Goal: Information Seeking & Learning: Learn about a topic

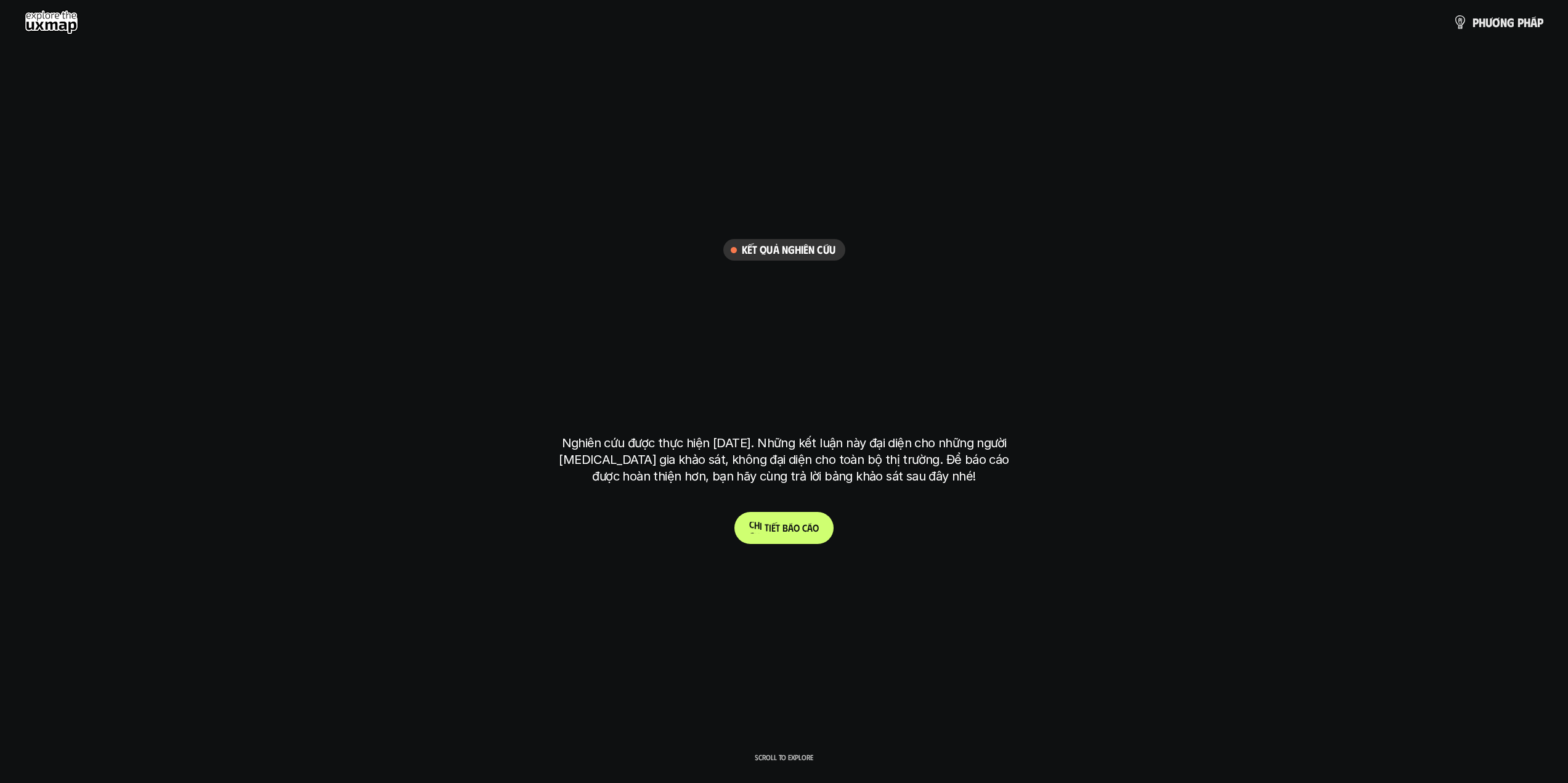
click at [811, 533] on p "C h i t i ế t b á o c á o" at bounding box center [784, 528] width 70 height 12
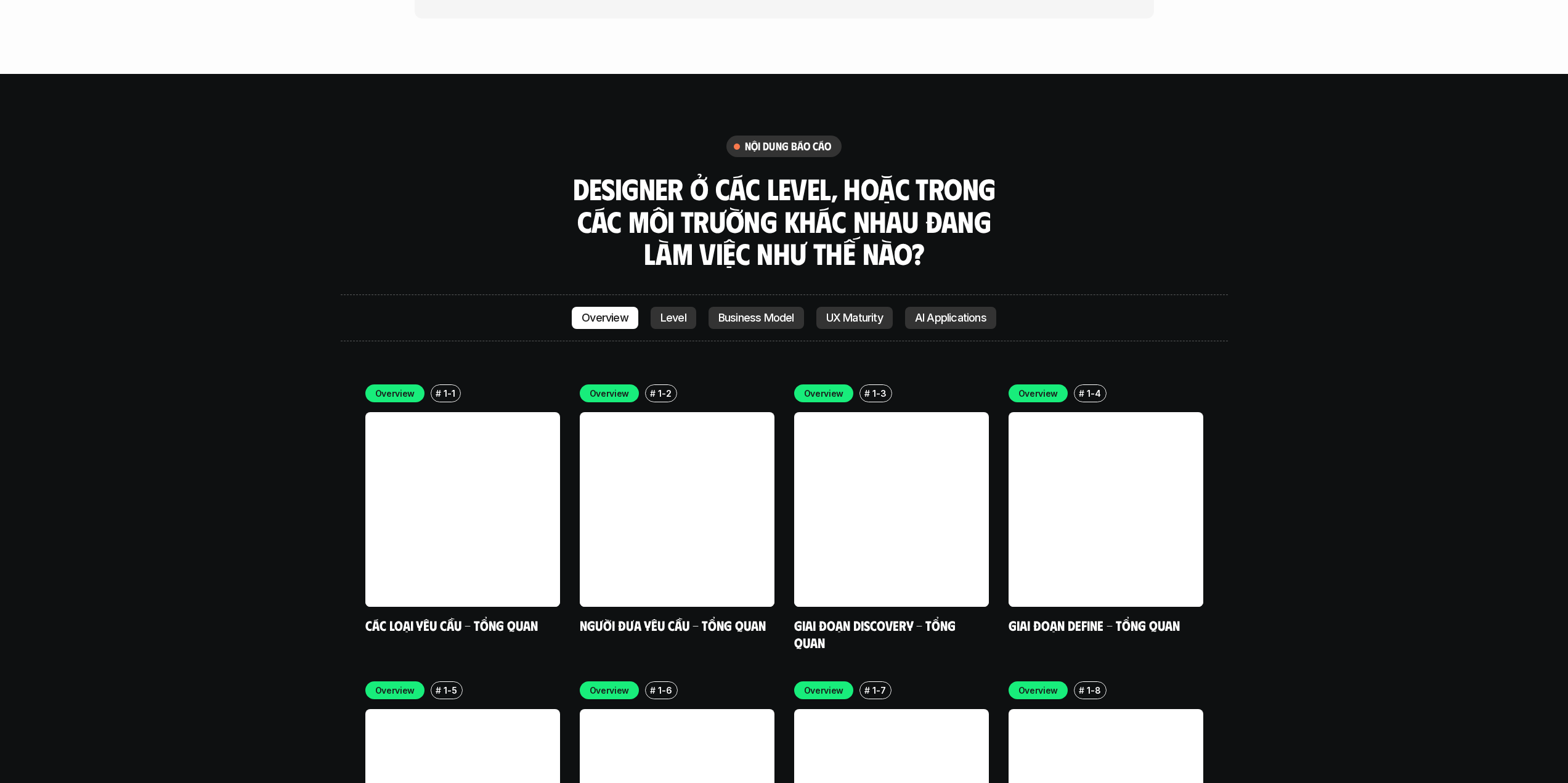
scroll to position [3693, 0]
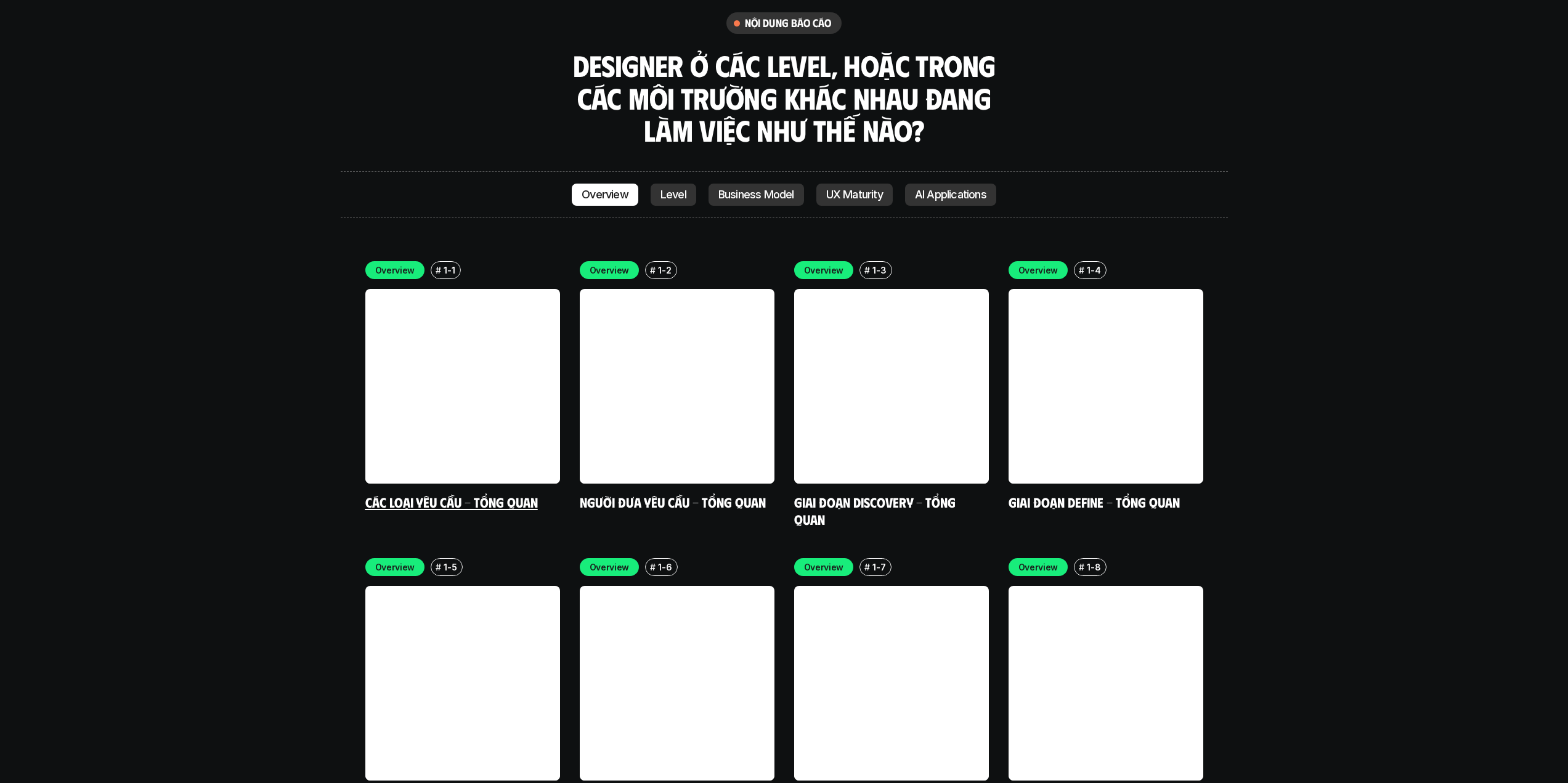
click at [483, 494] on link "Các loại yêu cầu - Tổng quan" at bounding box center [452, 502] width 173 height 17
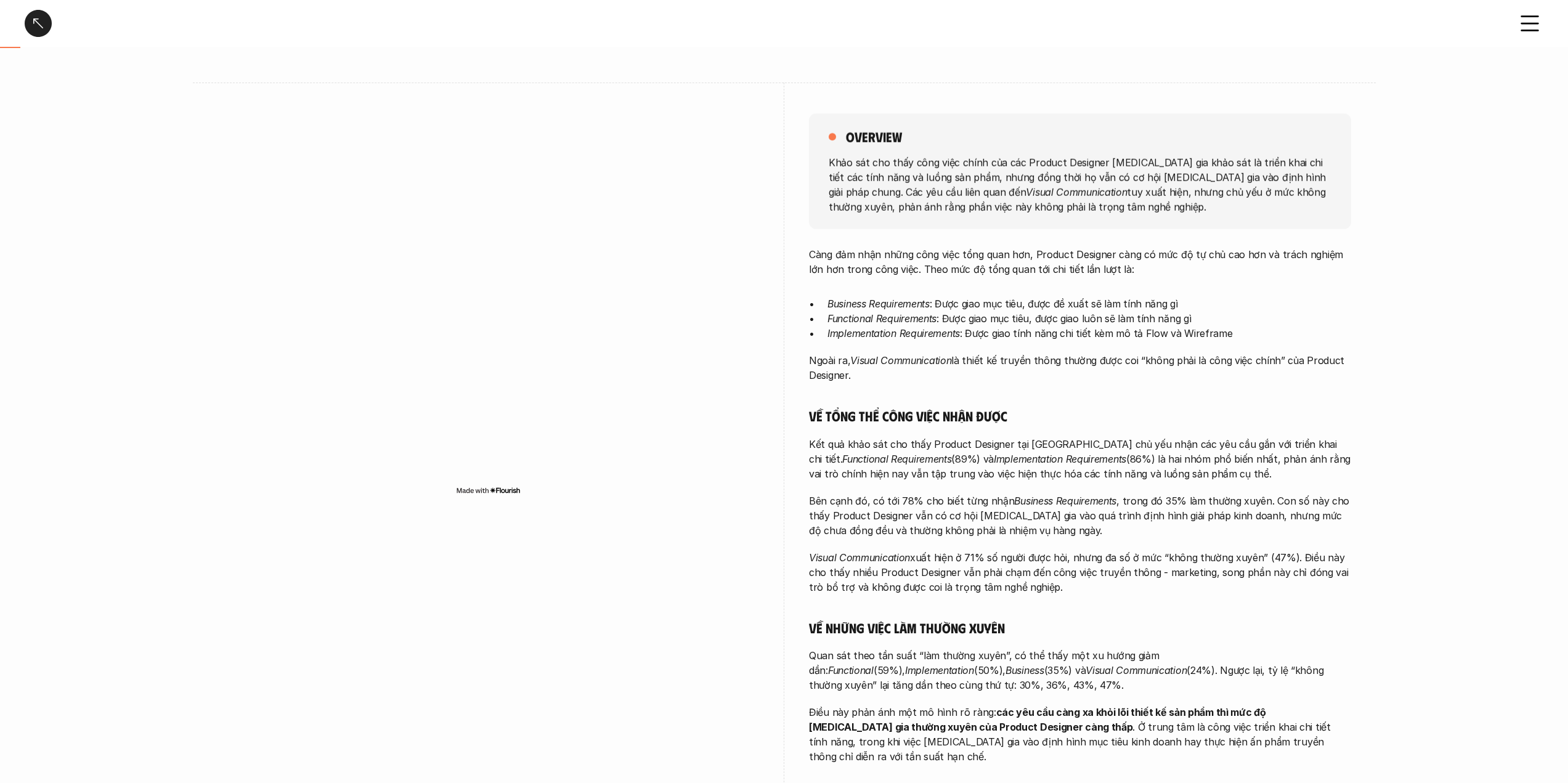
scroll to position [88, 0]
click at [1118, 303] on p "Business Requirements : Được giao mục tiêu, được đề xuất sẽ làm tính năng gì" at bounding box center [1089, 301] width 524 height 15
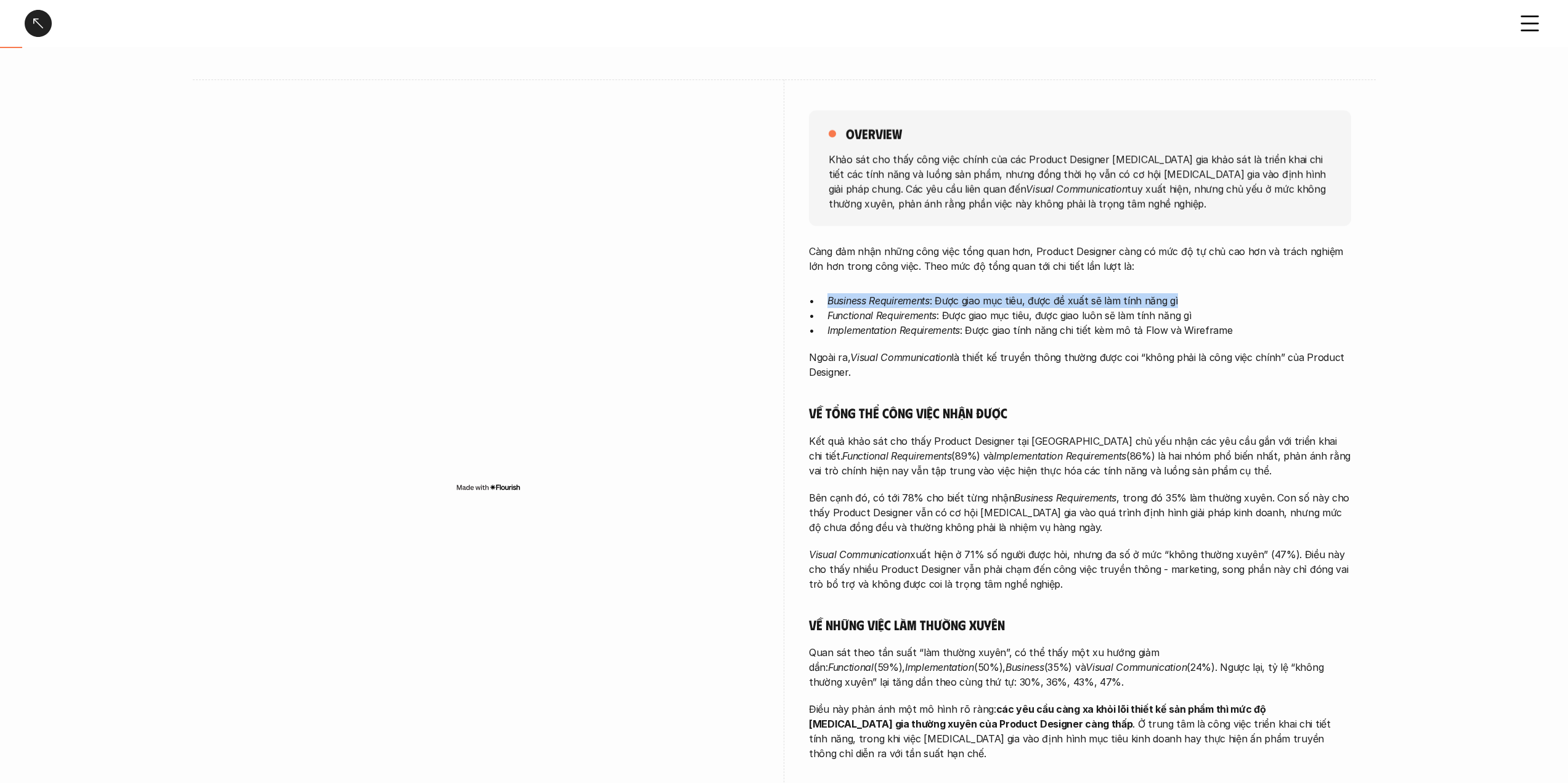
click at [1118, 303] on p "Business Requirements : Được giao mục tiêu, được đề xuất sẽ làm tính năng gì" at bounding box center [1089, 301] width 524 height 15
click at [1094, 318] on p "Functional Requirements : Được giao mục tiêu, được giao luôn sẽ làm tính năng gì" at bounding box center [1089, 315] width 524 height 15
click at [1092, 326] on p "Implementation Requirements : Được giao tính năng chi tiết kèm mô tả Flow và Wi…" at bounding box center [1089, 330] width 524 height 15
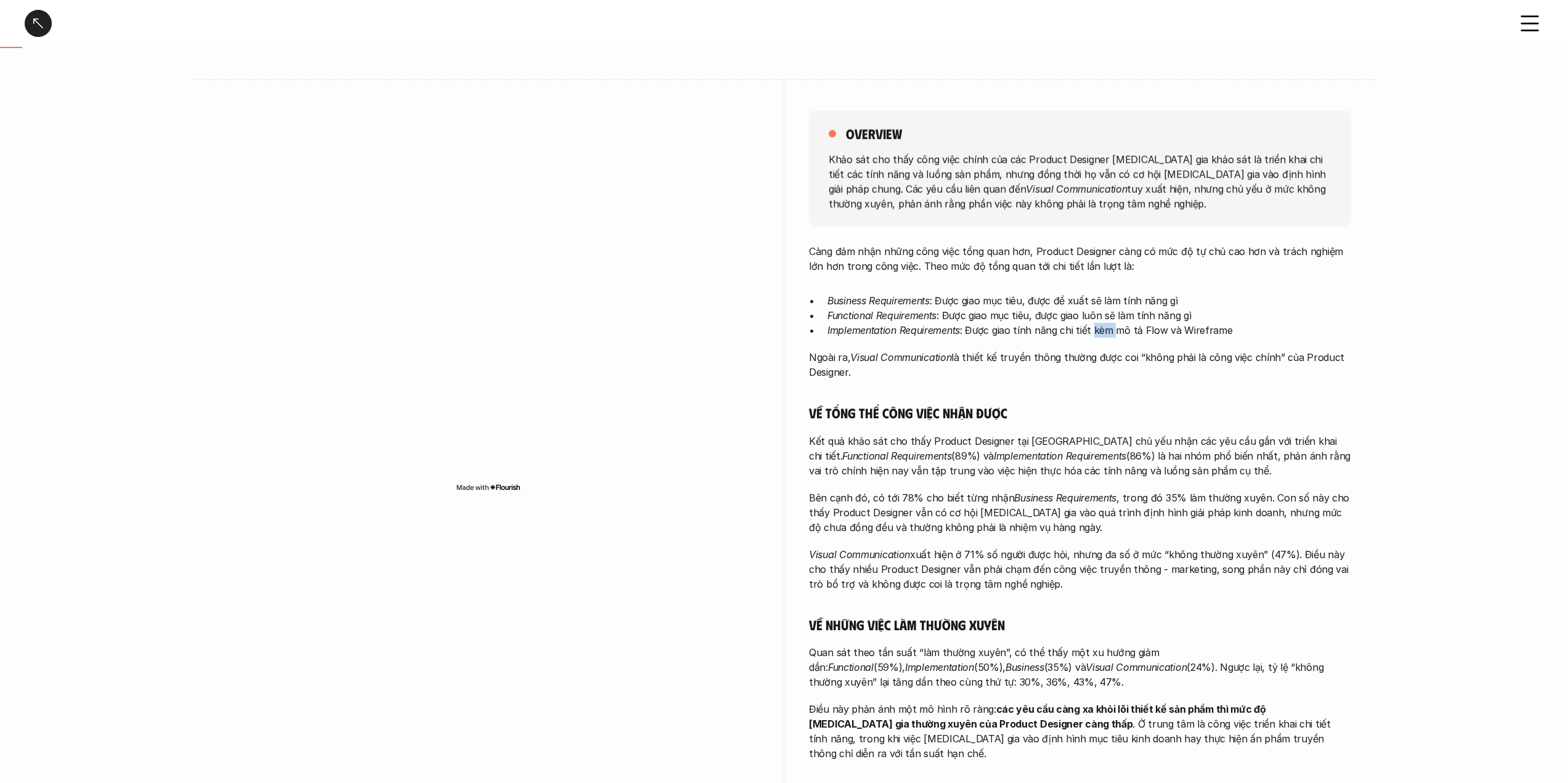
click at [1092, 326] on p "Implementation Requirements : Được giao tính năng chi tiết kèm mô tả Flow và Wi…" at bounding box center [1089, 330] width 524 height 15
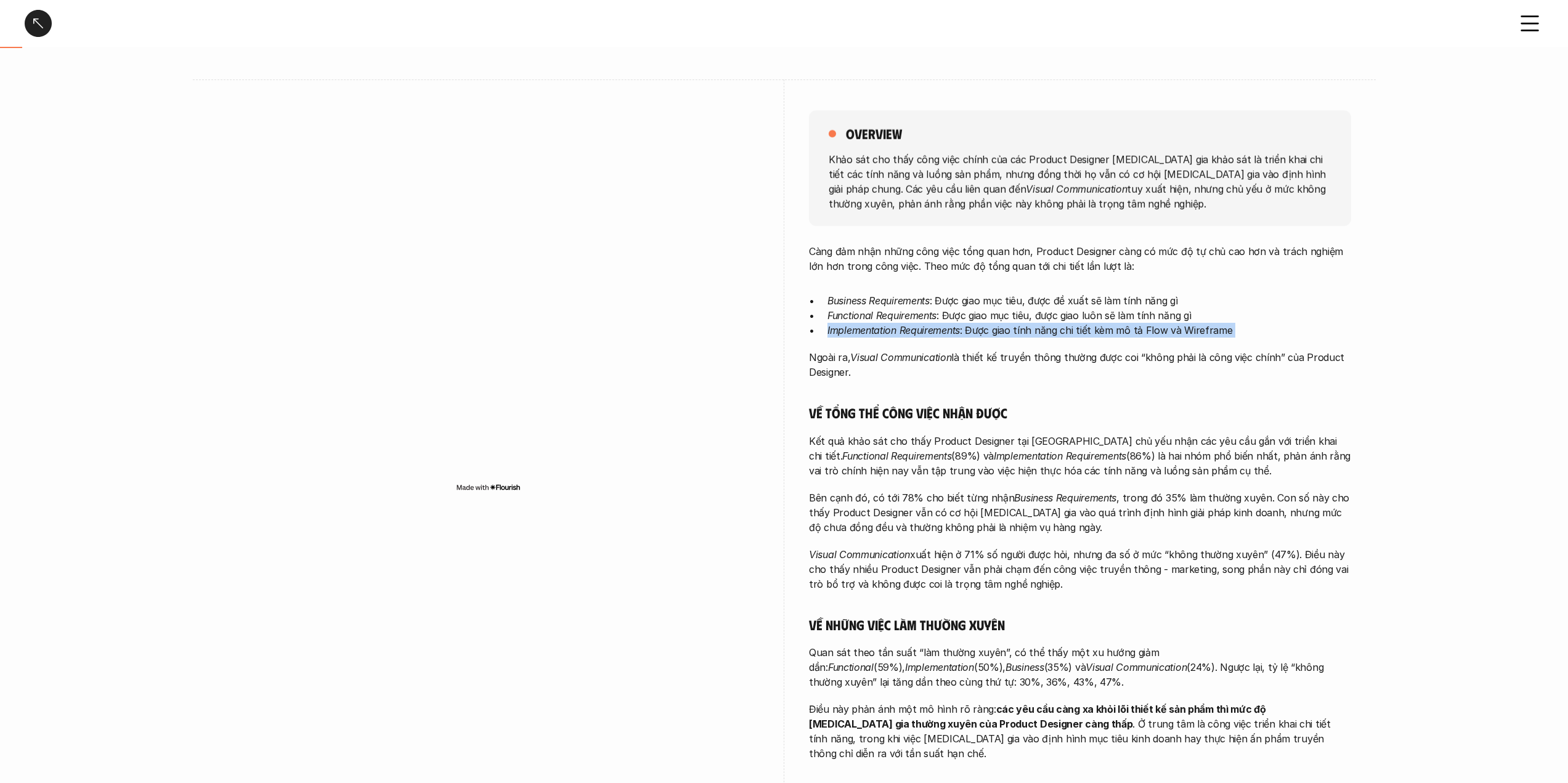
click at [1092, 326] on p "Implementation Requirements : Được giao tính năng chi tiết kèm mô tả Flow và Wi…" at bounding box center [1089, 330] width 524 height 15
click at [1090, 357] on p "Ngoài ra, Visual Communication là thiết kế truyền thông thường được coi “không …" at bounding box center [1080, 365] width 543 height 30
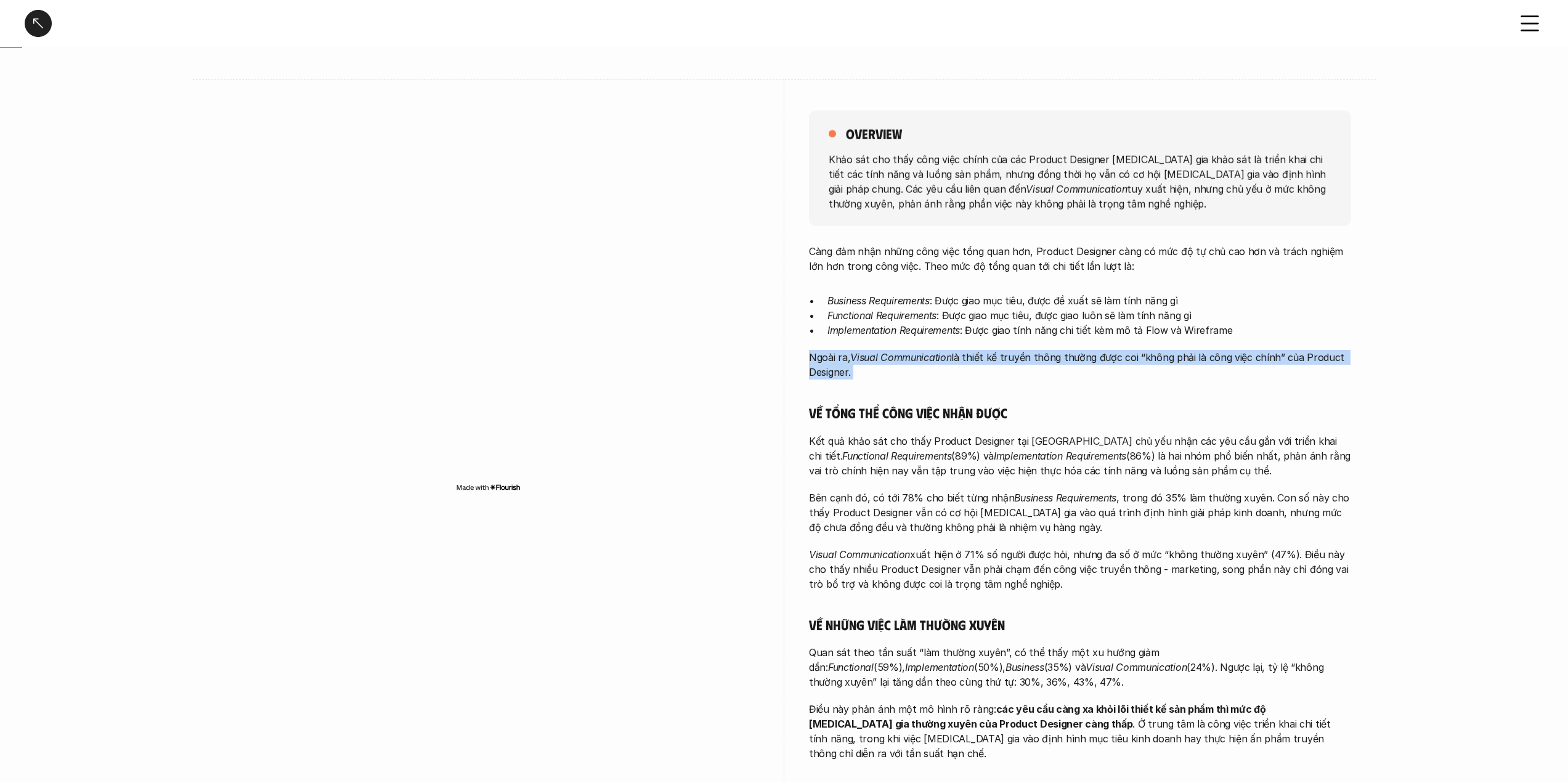
click at [1090, 357] on p "Ngoài ra, Visual Communication là thiết kế truyền thông thường được coi “không …" at bounding box center [1080, 365] width 543 height 30
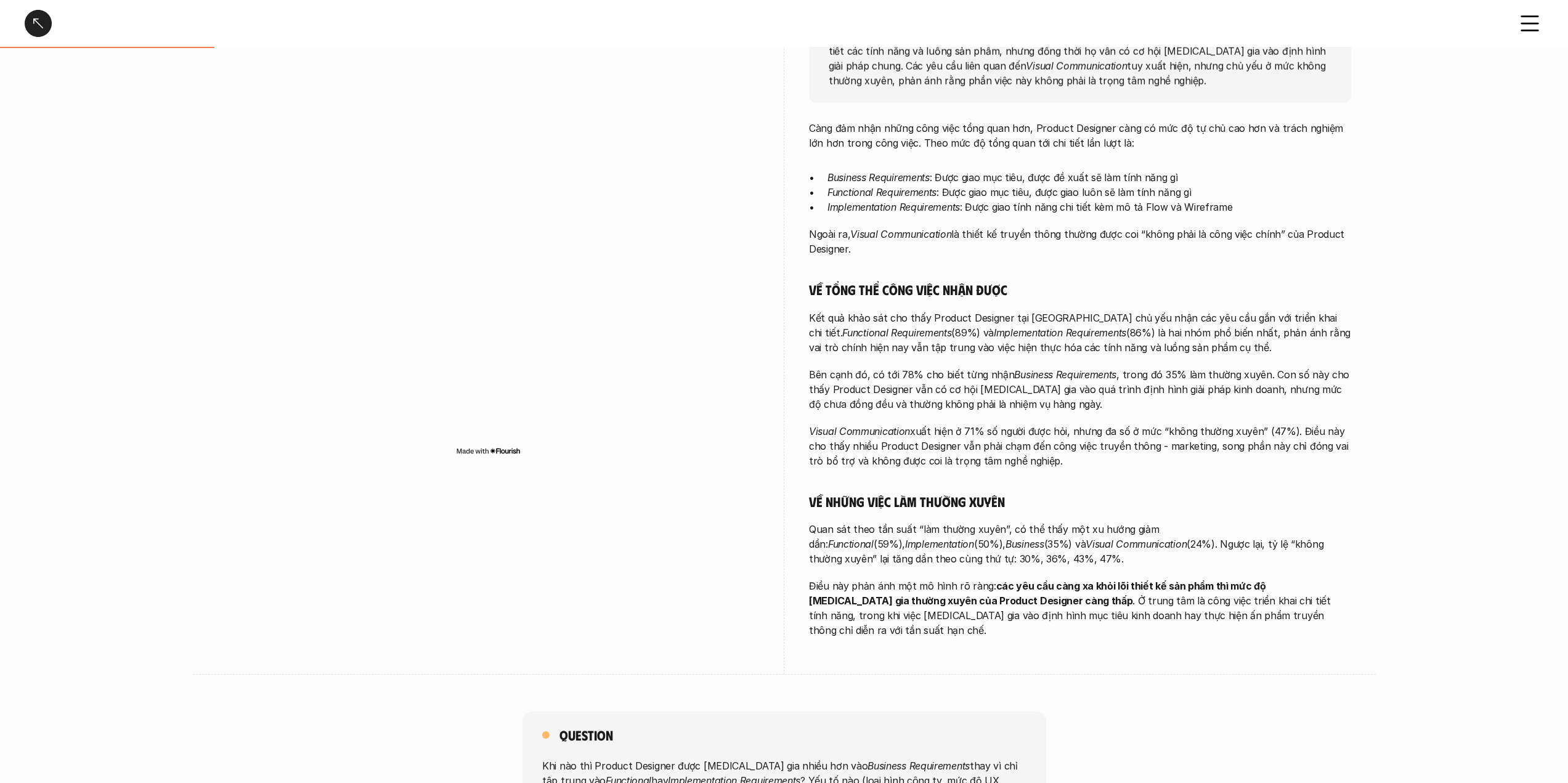
click at [996, 523] on p "Quan sát theo tần suất “làm thường xuyên”, có thể thấy một xu hướng giảm dần: F…" at bounding box center [1080, 544] width 543 height 44
click at [996, 532] on p "Quan sát theo tần suất “làm thường xuyên”, có thể thấy một xu hướng giảm dần: F…" at bounding box center [1080, 544] width 543 height 44
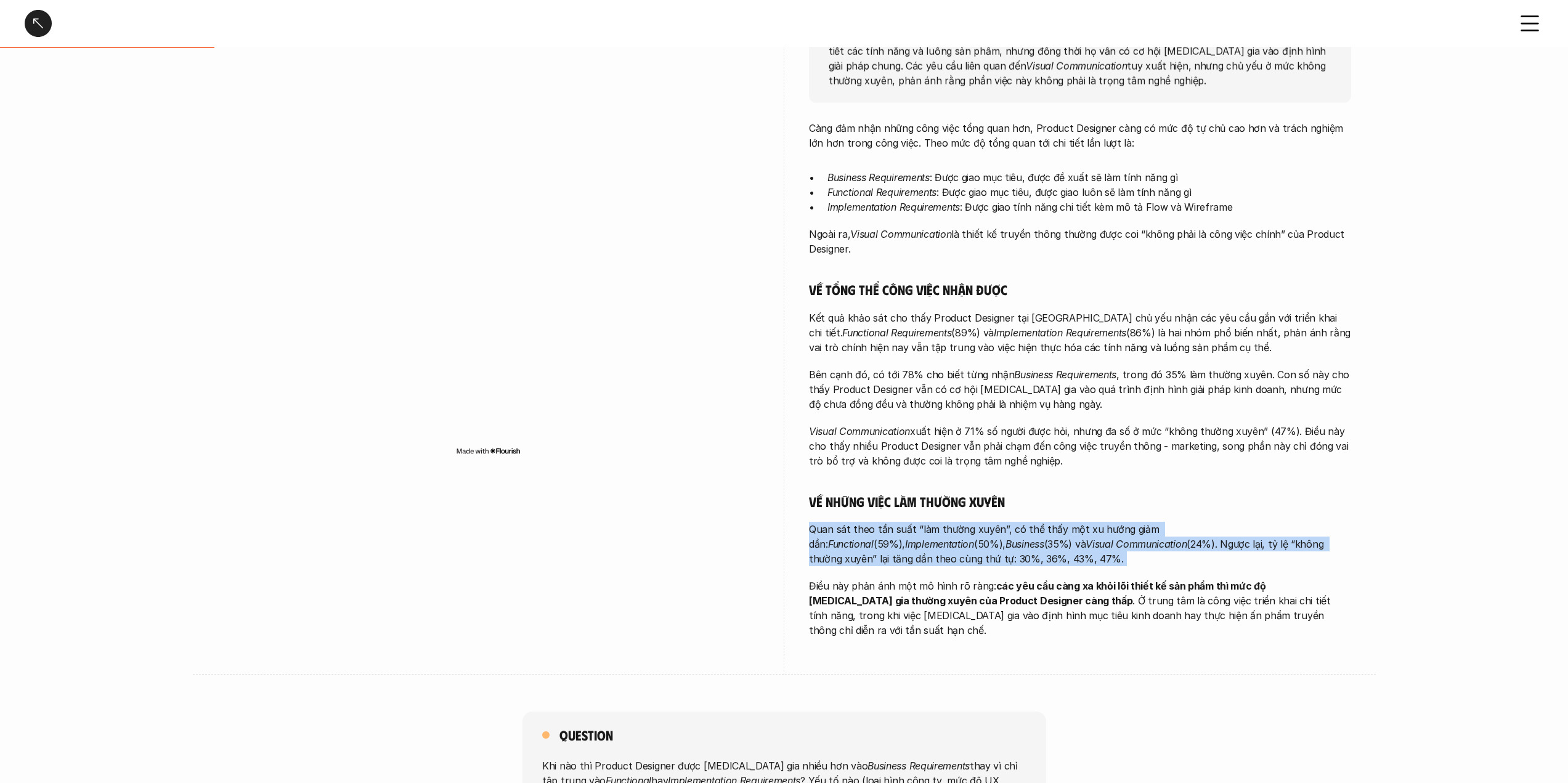
click at [996, 532] on p "Quan sát theo tần suất “làm thường xuyên”, có thể thấy một xu hướng giảm dần: F…" at bounding box center [1080, 544] width 543 height 44
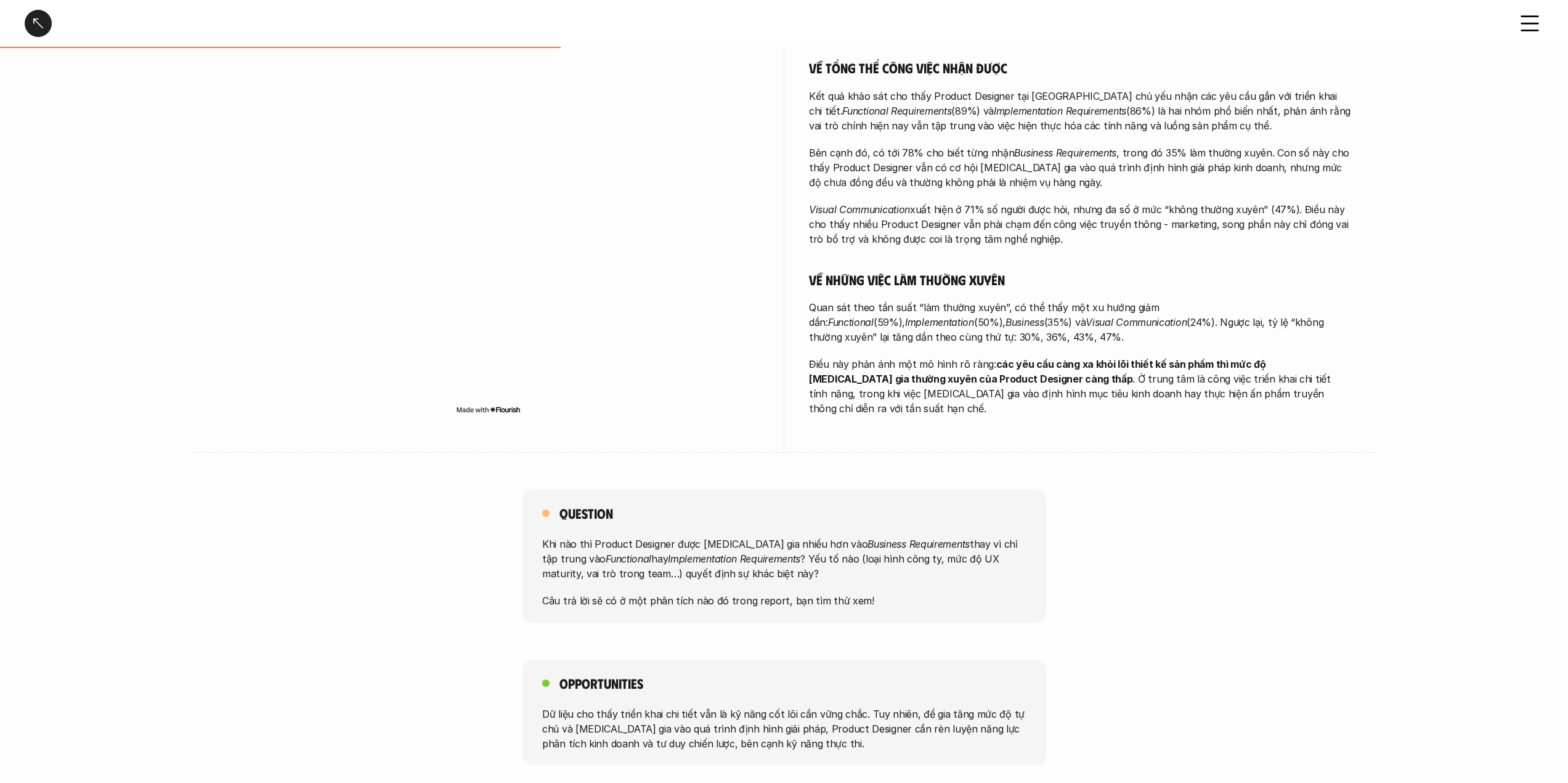
scroll to position [0, 0]
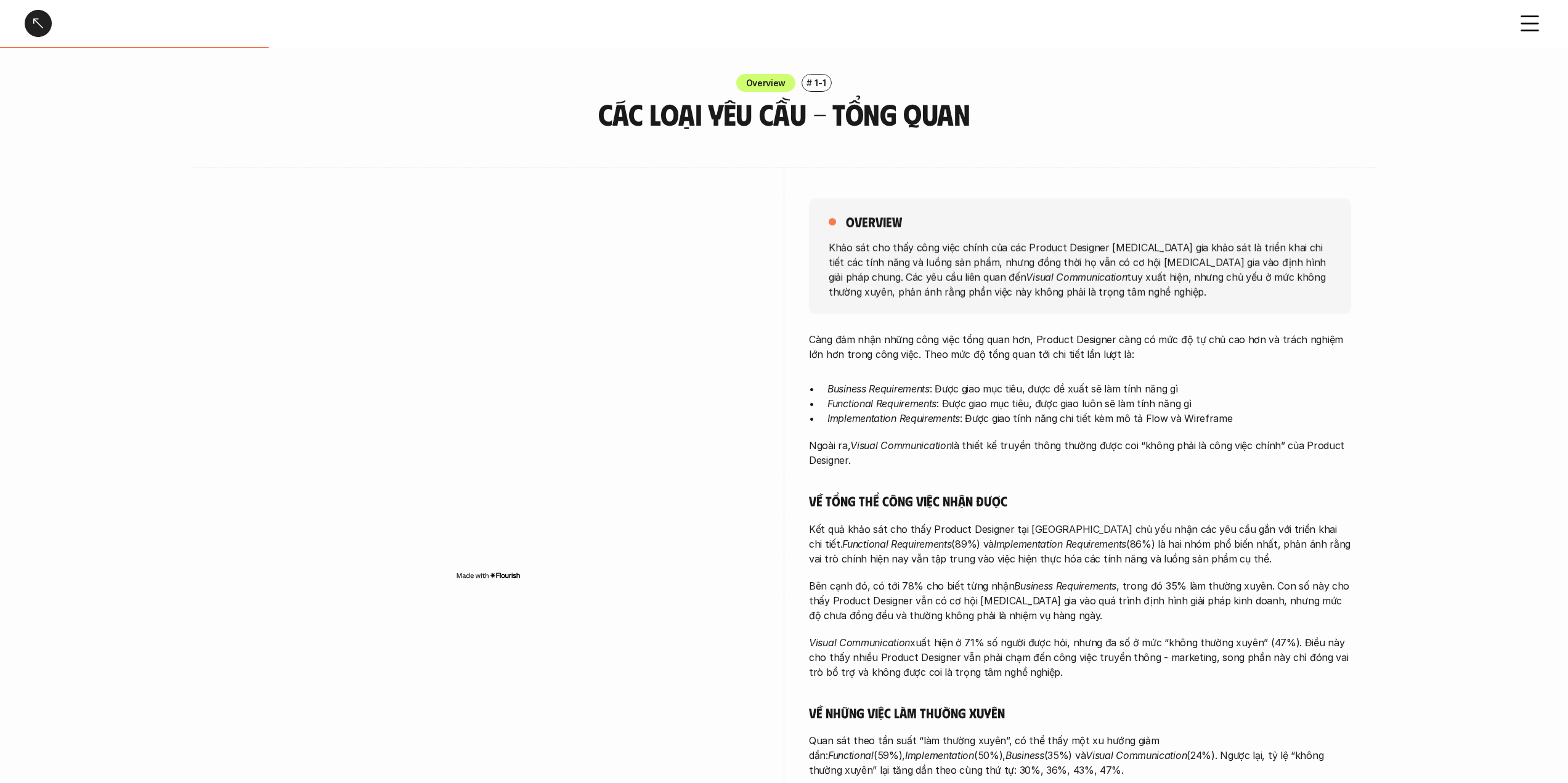
click at [1531, 22] on icon at bounding box center [1529, 23] width 27 height 27
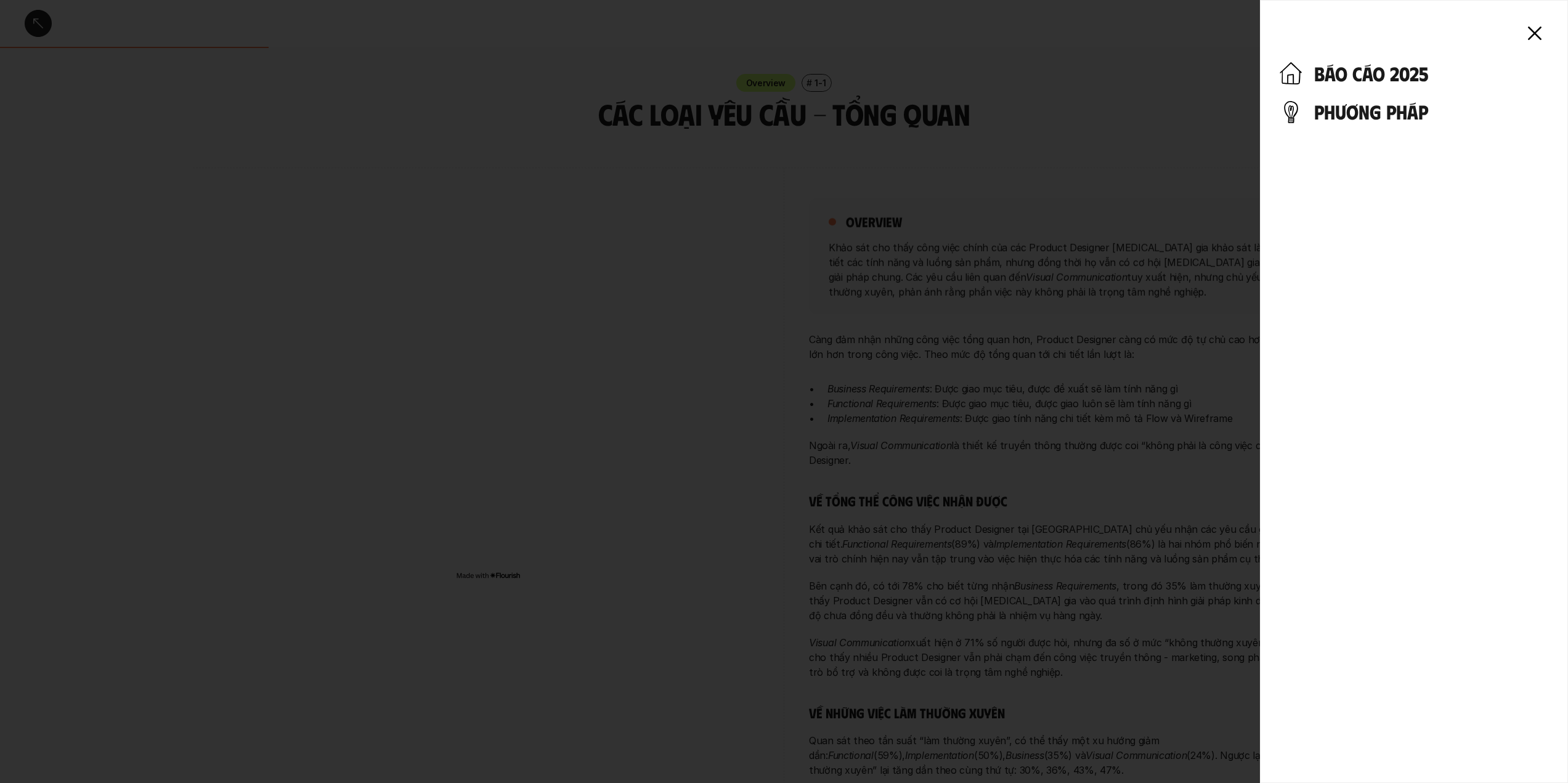
click at [1348, 122] on h4 "phương pháp" at bounding box center [1432, 111] width 235 height 23
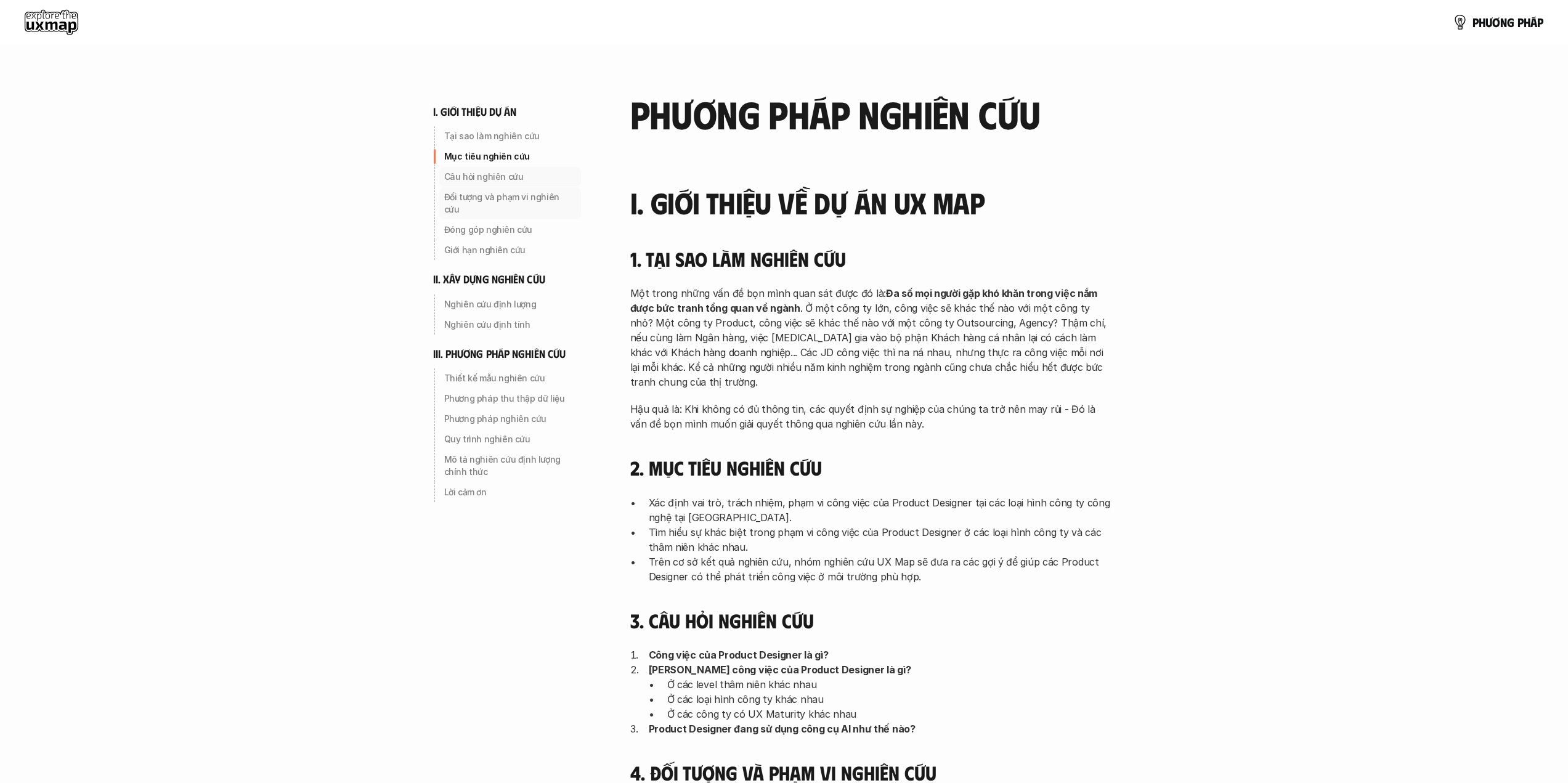
click at [489, 174] on p "Câu hỏi nghiên cứu" at bounding box center [510, 176] width 132 height 12
click at [803, 298] on p "Một trong những vấn đề bọn mình quan sát được đó là: Đa số mọi người gặp khó kh…" at bounding box center [871, 338] width 481 height 103
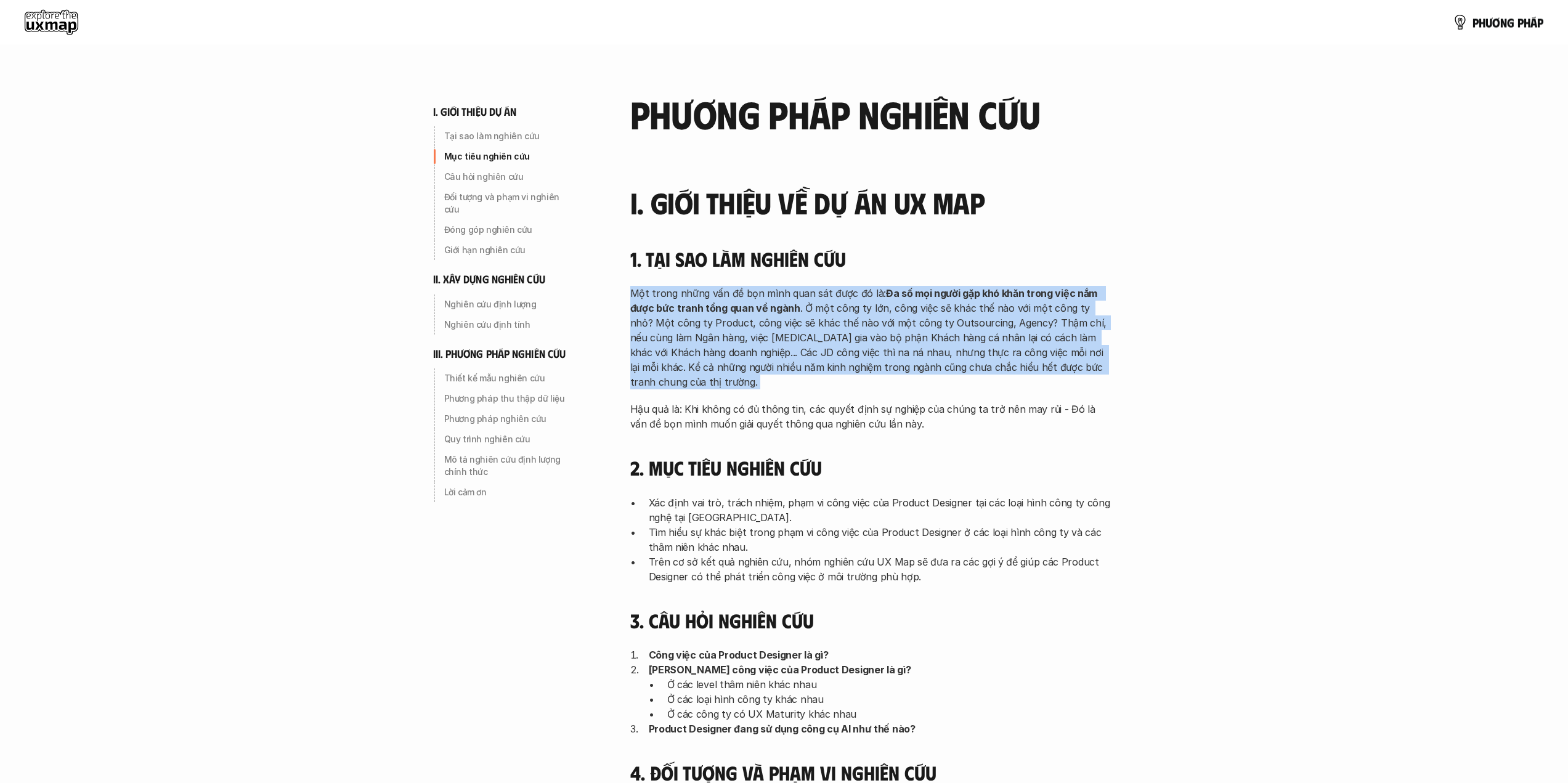
click at [803, 298] on p "Một trong những vấn đề bọn mình quan sát được đó là: Đa số mọi người gặp khó kh…" at bounding box center [871, 338] width 481 height 103
click at [784, 329] on p "Một trong những vấn đề bọn mình quan sát được đó là: Đa số mọi người gặp khó kh…" at bounding box center [871, 338] width 481 height 103
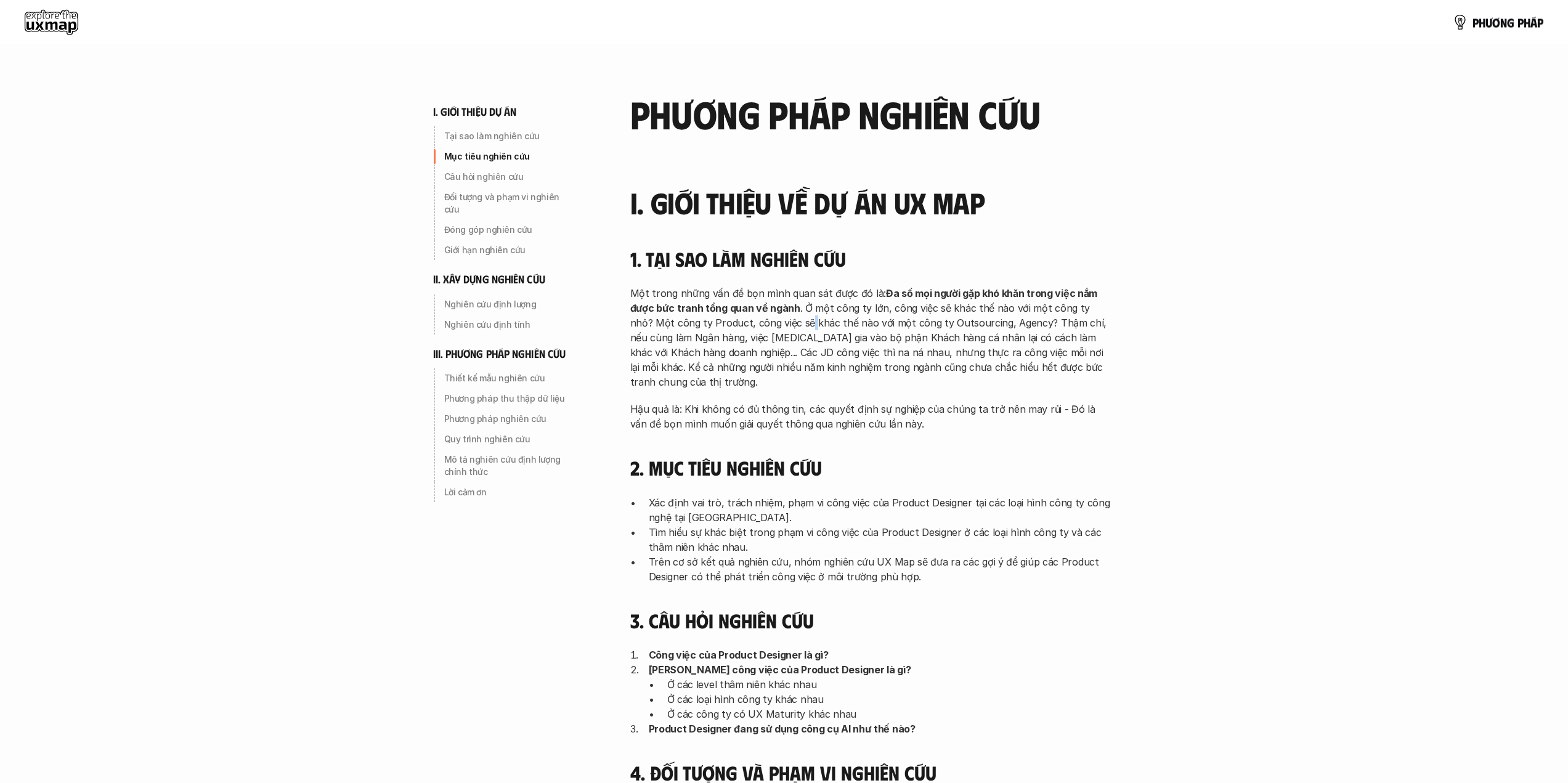
click at [784, 329] on p "Một trong những vấn đề bọn mình quan sát được đó là: Đa số mọi người gặp khó kh…" at bounding box center [871, 338] width 481 height 103
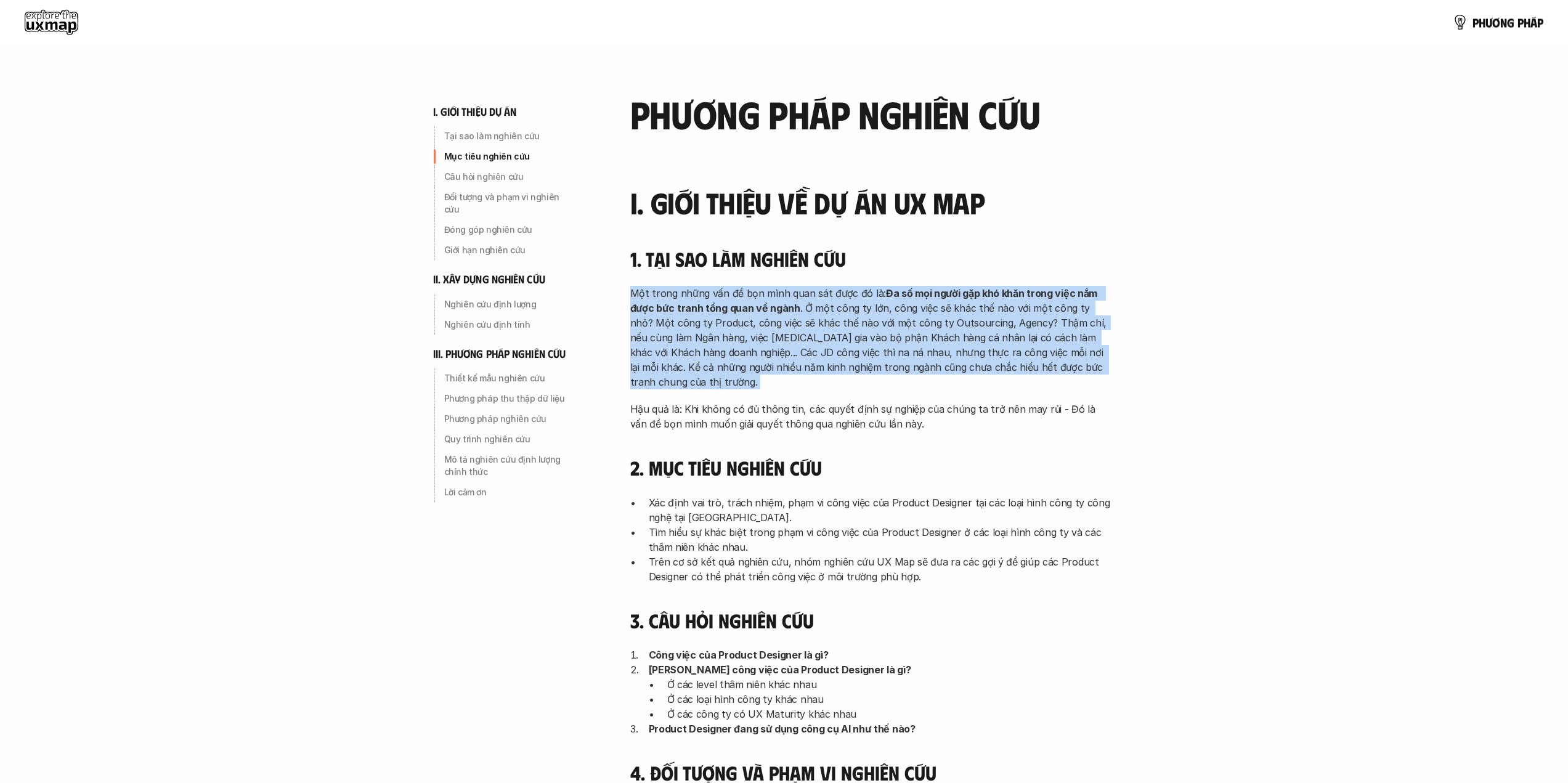
click at [784, 329] on p "Một trong những vấn đề bọn mình quan sát được đó là: Đa số mọi người gặp khó kh…" at bounding box center [871, 338] width 481 height 103
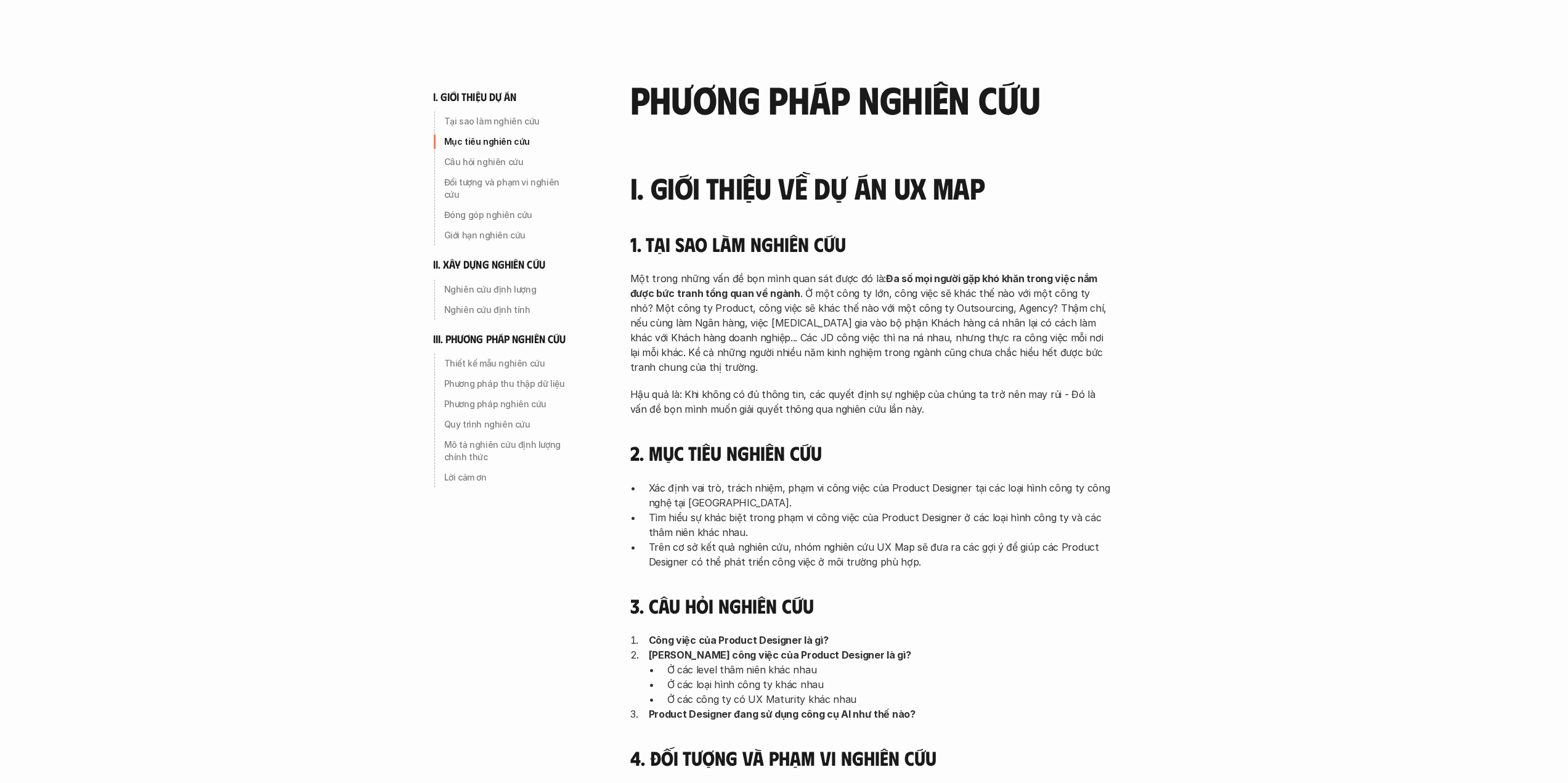
scroll to position [30, 0]
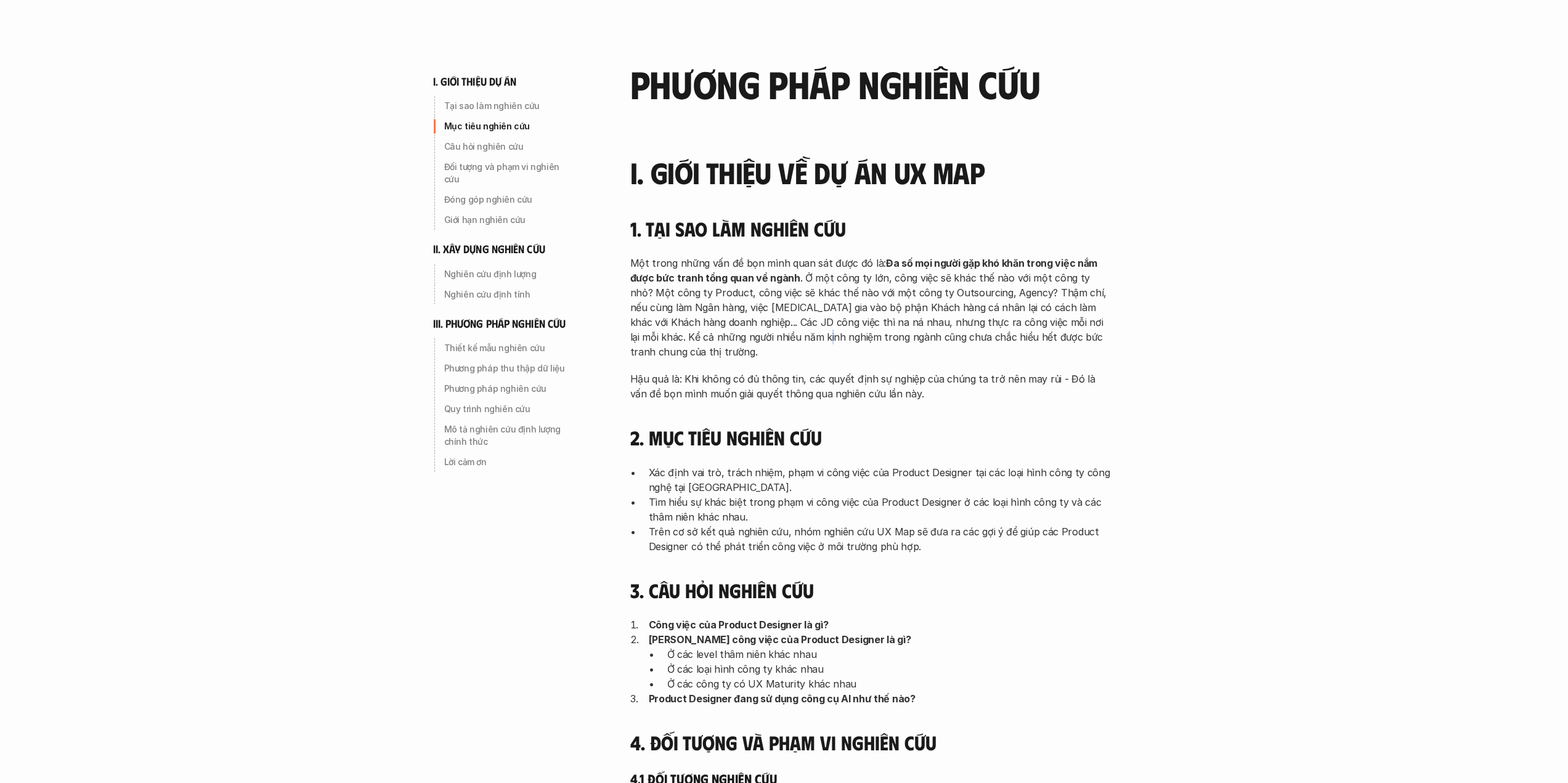
click at [791, 342] on p "Một trong những vấn đề bọn mình quan sát được đó là: Đa số mọi người gặp khó kh…" at bounding box center [871, 307] width 481 height 103
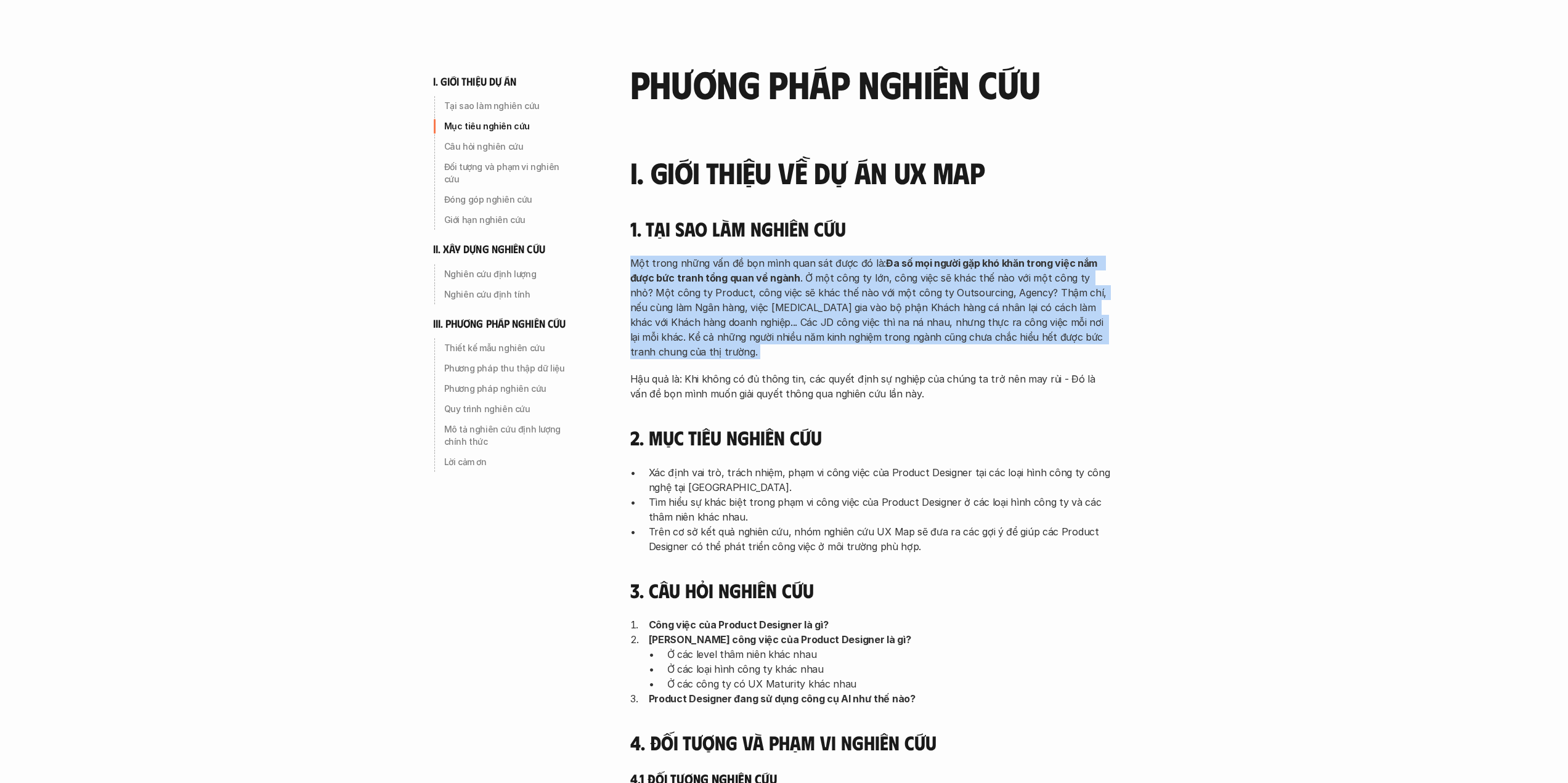
click at [792, 342] on p "Một trong những vấn đề bọn mình quan sát được đó là: Đa số mọi người gặp khó kh…" at bounding box center [871, 307] width 481 height 103
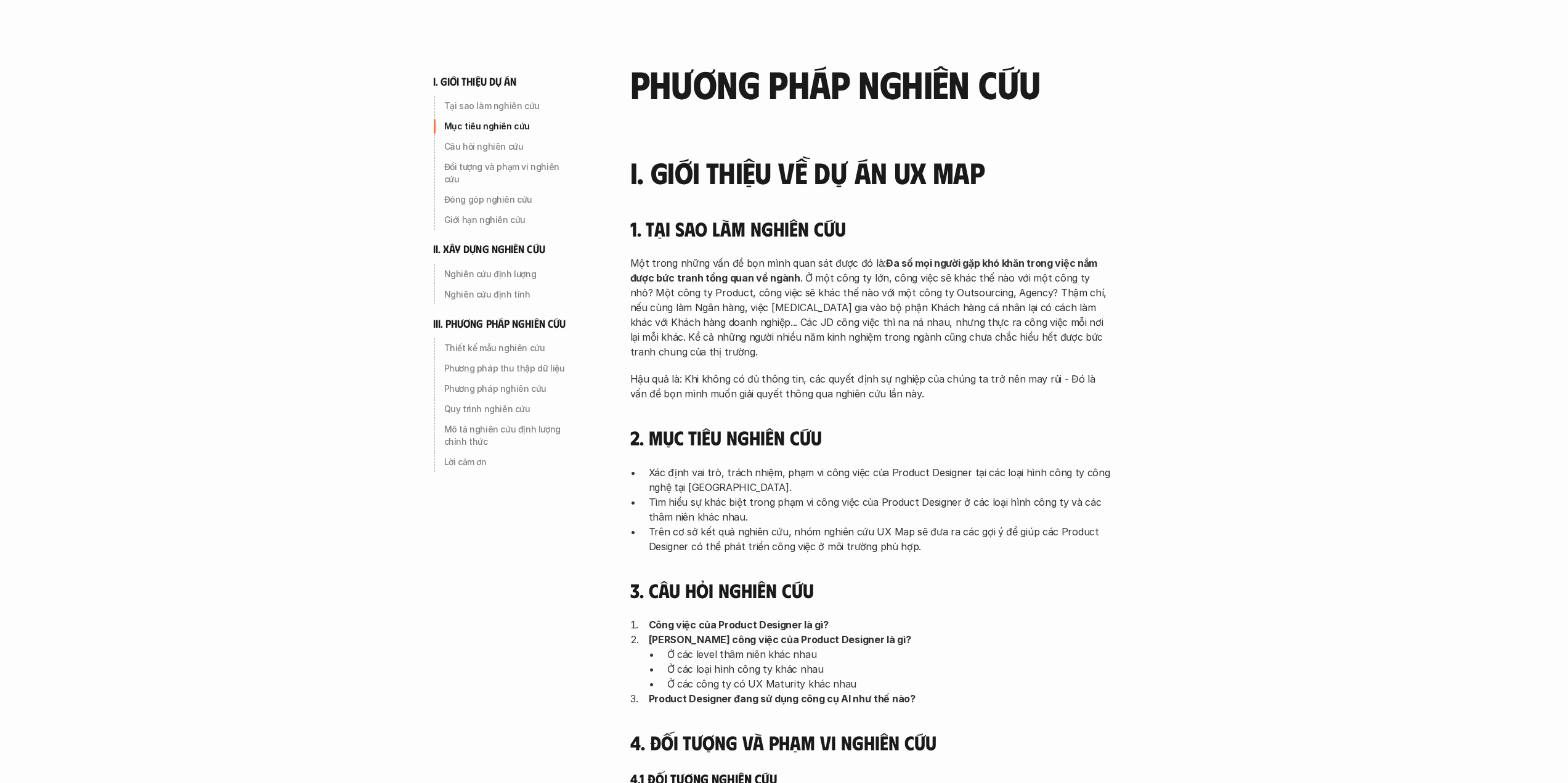
click at [779, 390] on p "Hậu quả là: Khi không có đủ thông tin, các quyết định sự nghiệp của chúng ta tr…" at bounding box center [871, 386] width 481 height 30
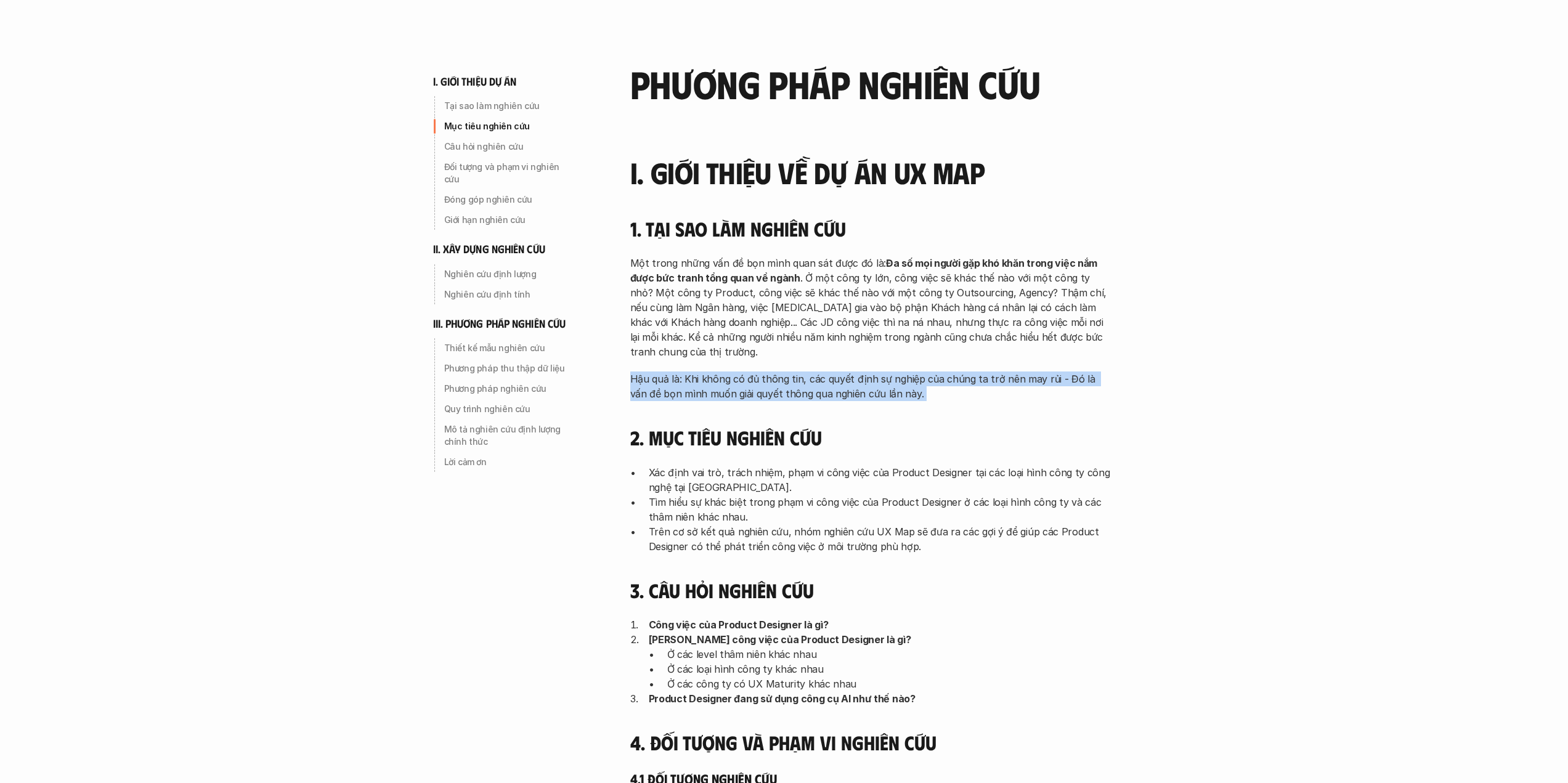
click at [779, 390] on p "Hậu quả là: Khi không có đủ thông tin, các quyết định sự nghiệp của chúng ta tr…" at bounding box center [871, 386] width 481 height 30
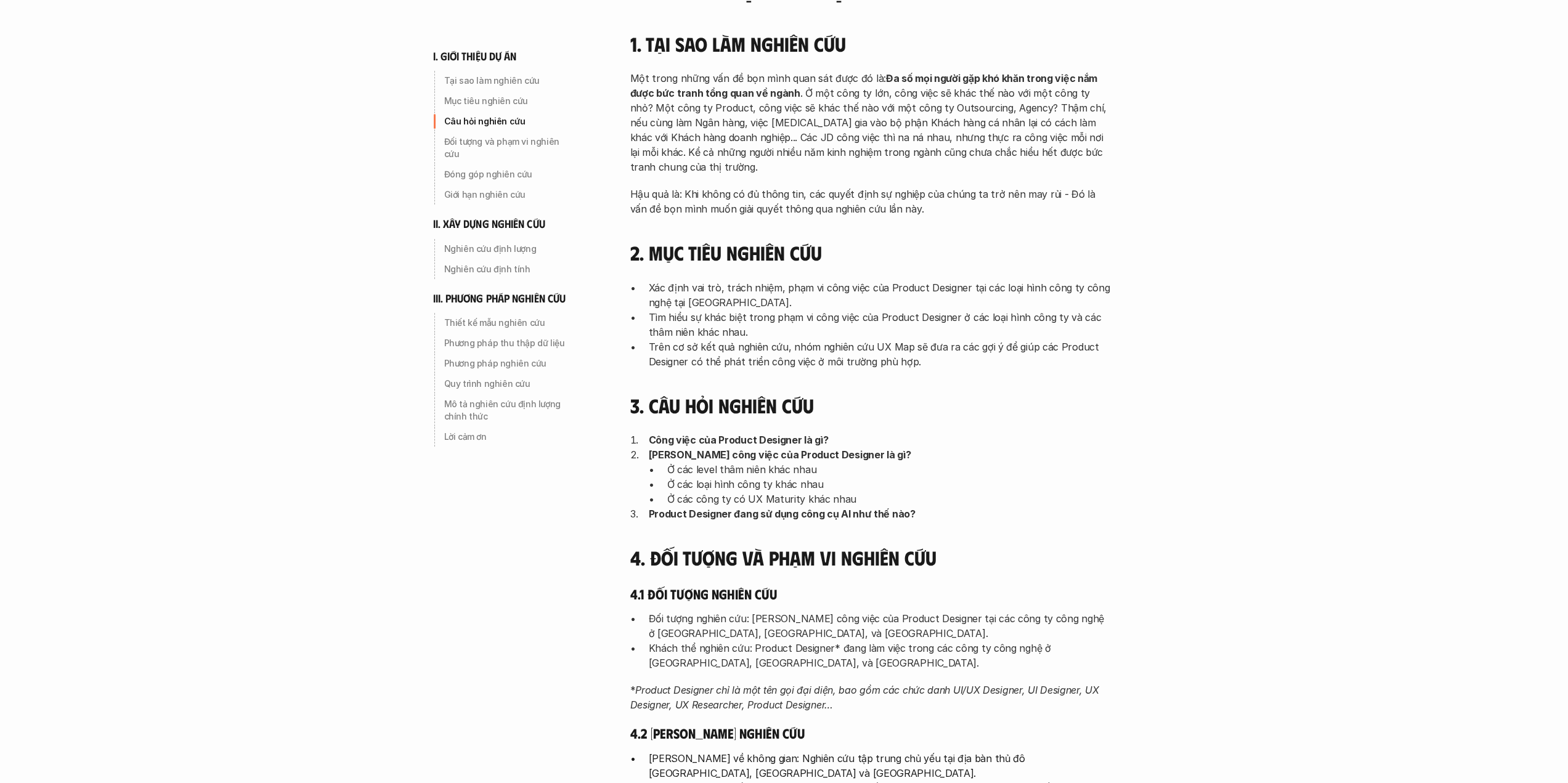
click at [710, 306] on p "Xác định vai trò, trách nhiệm, phạm vi công việc của Product Designer tại các l…" at bounding box center [880, 295] width 462 height 30
click at [704, 326] on p "Tìm hiểu sự khác biệt trong phạm vi công việc của Product Designer ở các loại h…" at bounding box center [880, 325] width 462 height 30
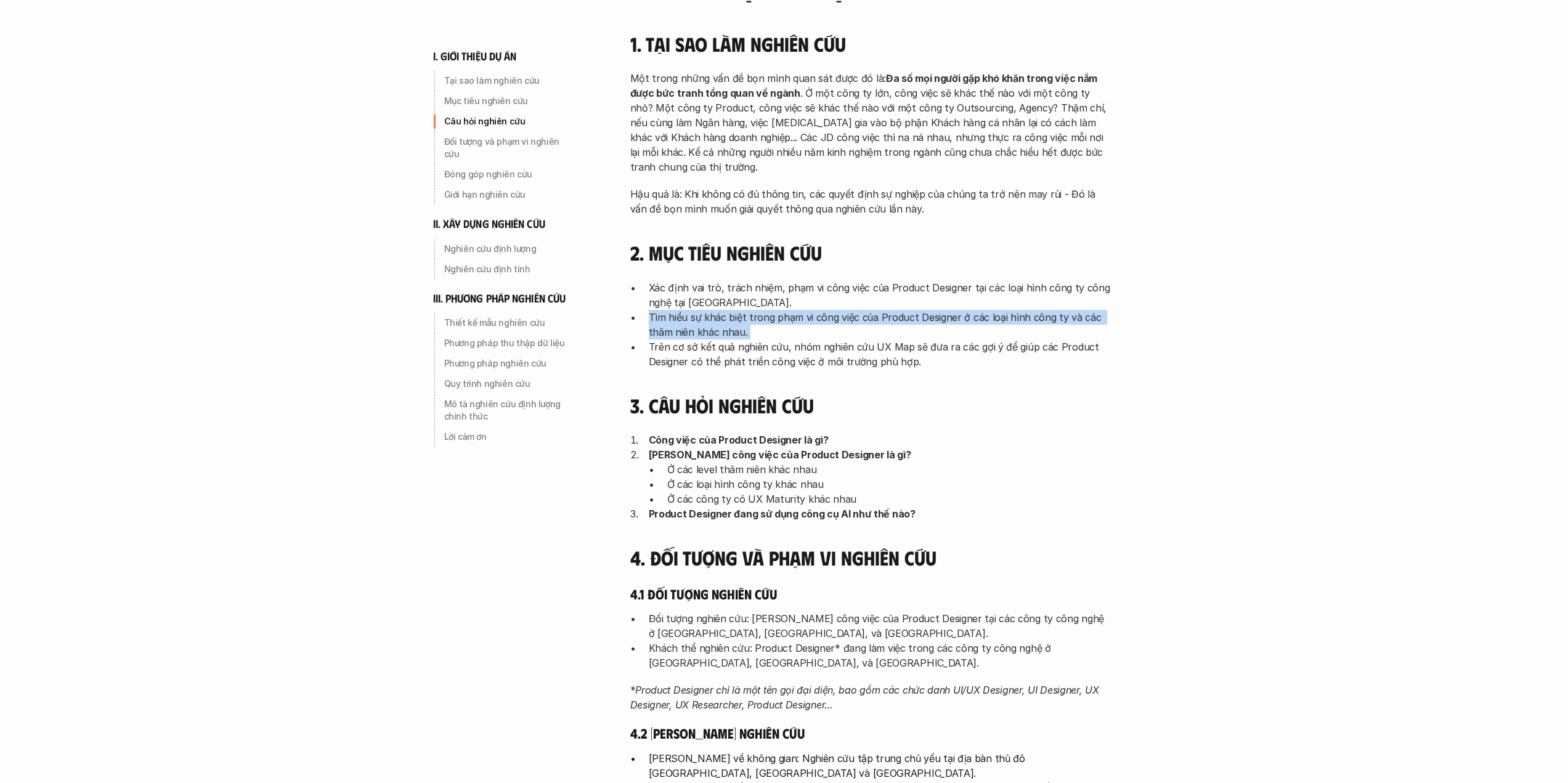
click at [704, 326] on p "Tìm hiểu sự khác biệt trong phạm vi công việc của Product Designer ở các loại h…" at bounding box center [880, 325] width 462 height 30
click at [669, 342] on p "Trên cơ sở kết quả nghiên cứu, nhóm nghiên cứu UX Map sẽ đưa ra các gợi ý để gi…" at bounding box center [880, 354] width 462 height 30
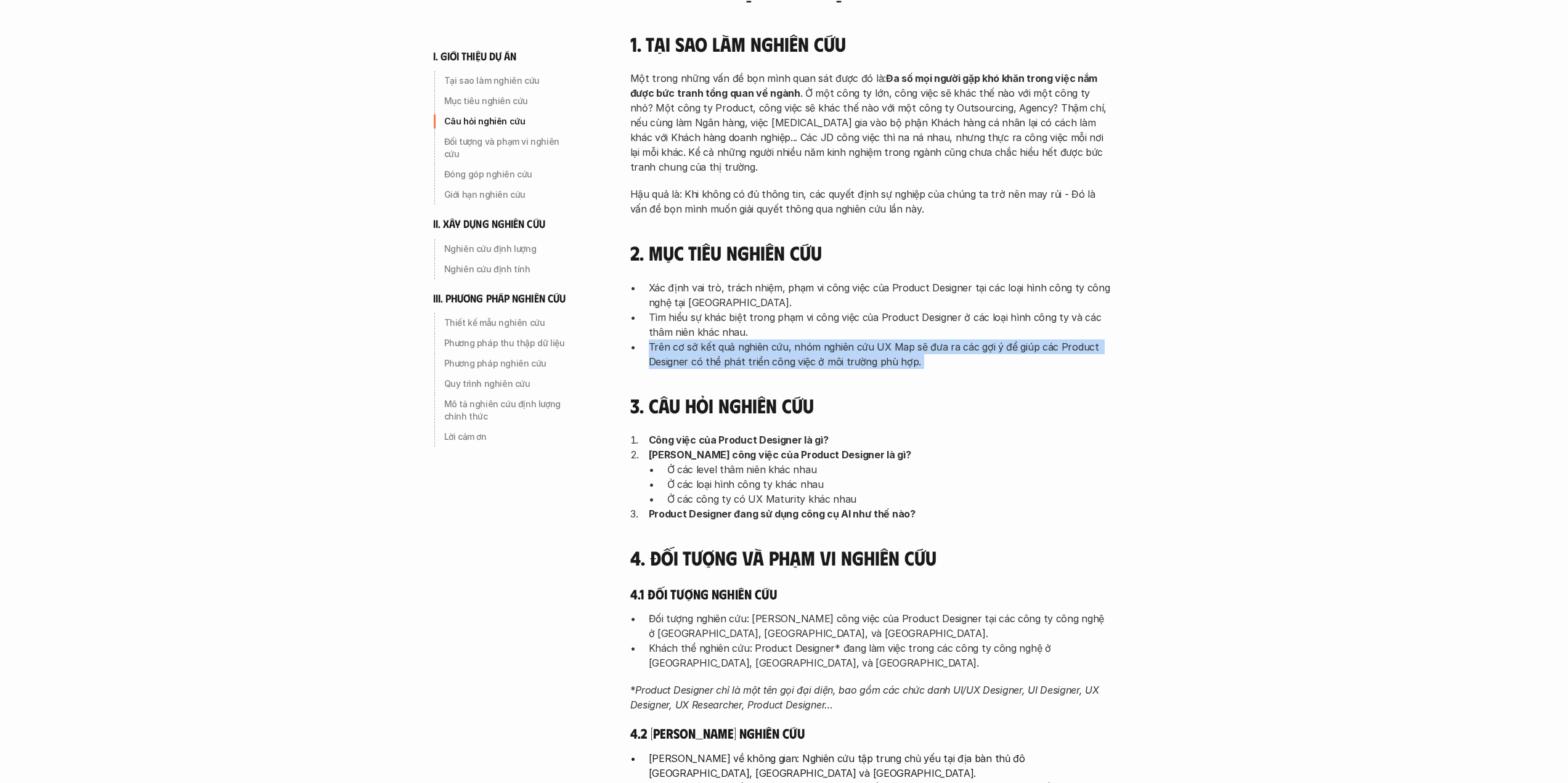
click at [669, 342] on p "Trên cơ sở kết quả nghiên cứu, nhóm nghiên cứu UX Map sẽ đưa ra các gợi ý để gi…" at bounding box center [880, 354] width 462 height 30
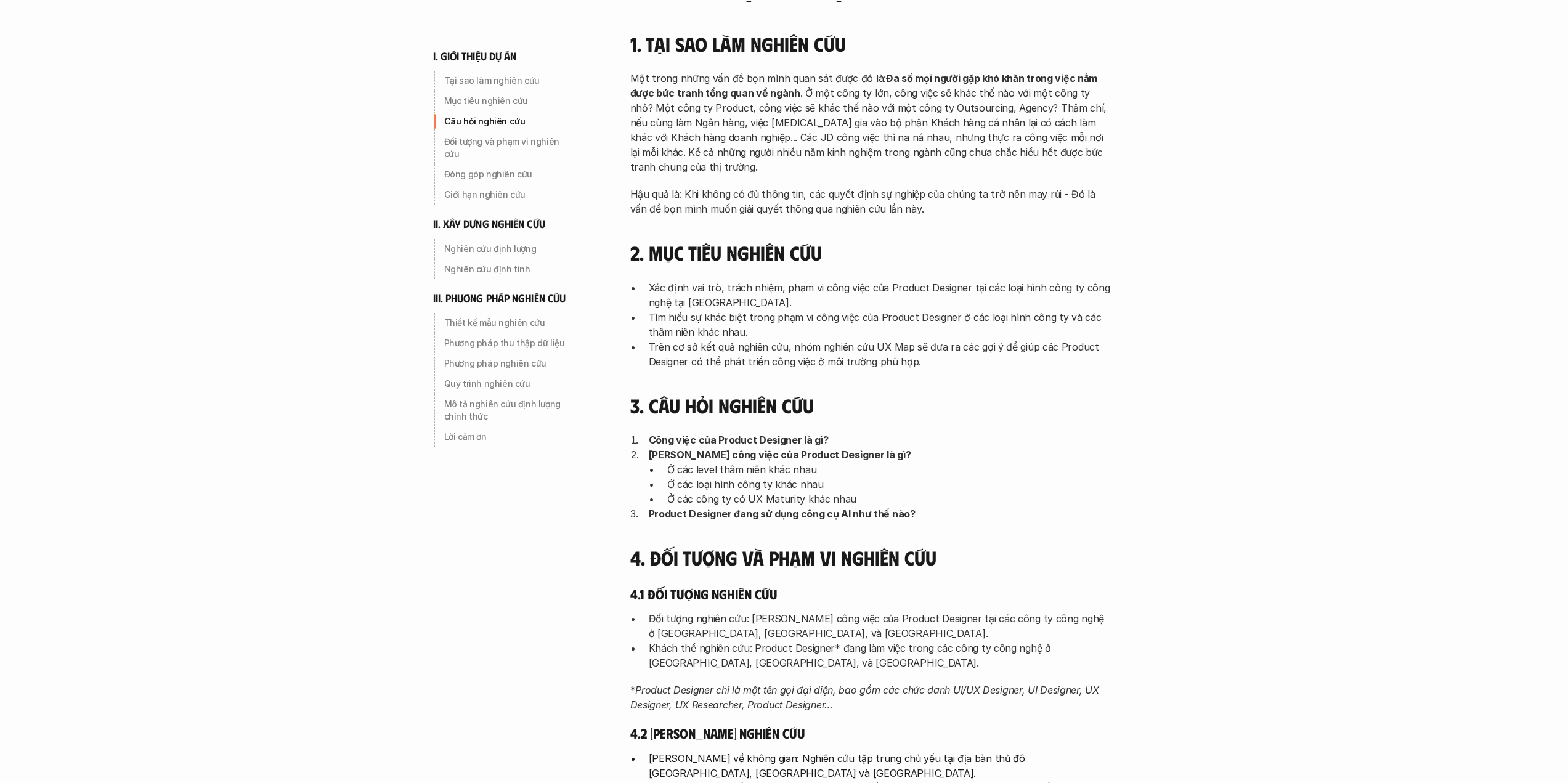
click at [668, 442] on strong "Công việc của Product Designer là gì?" at bounding box center [738, 440] width 180 height 12
click at [675, 462] on p "[PERSON_NAME] công việc của Product Designer là gì?" at bounding box center [880, 455] width 462 height 15
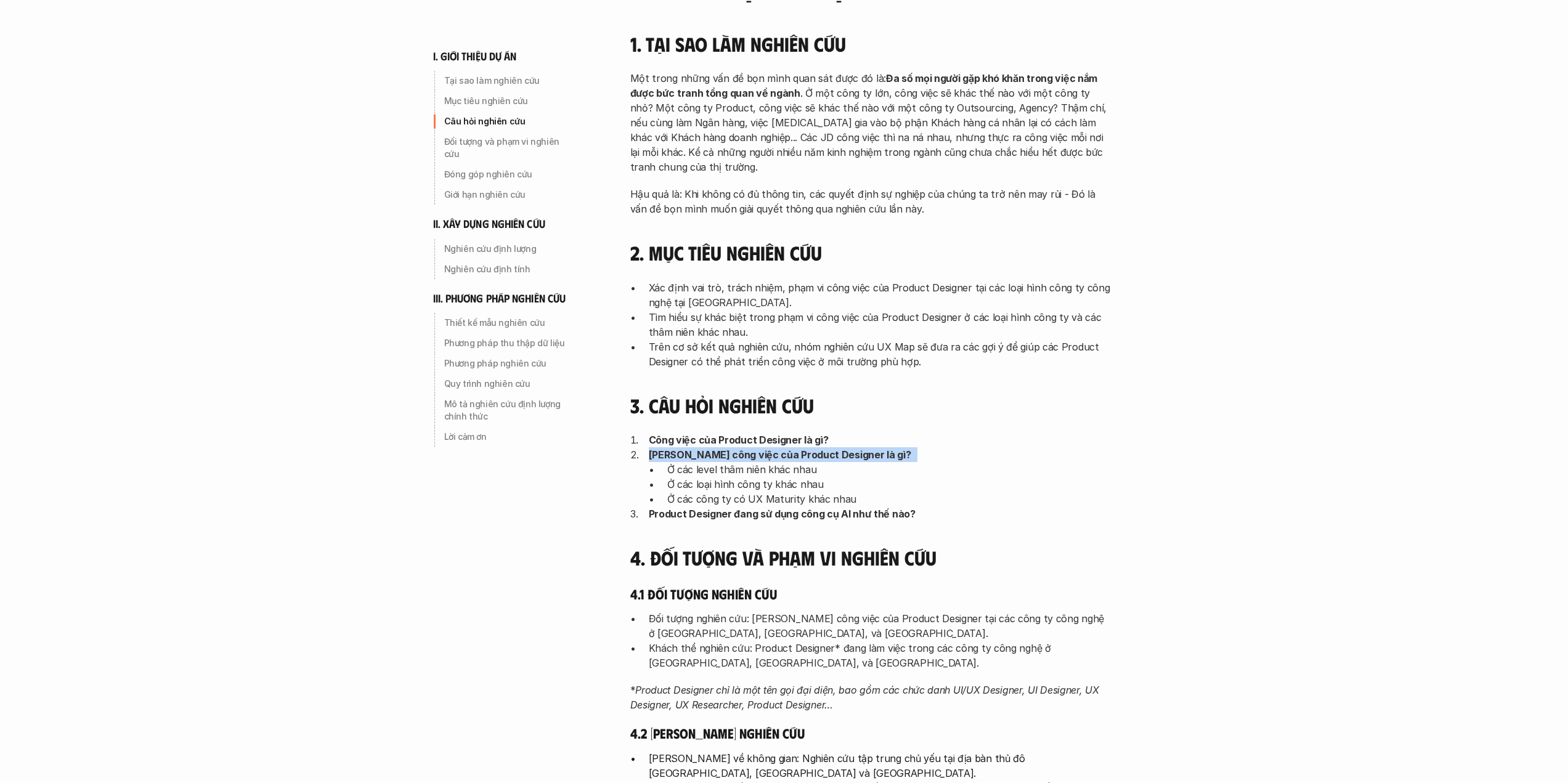
click at [675, 462] on p "[PERSON_NAME] công việc của Product Designer là gì?" at bounding box center [880, 455] width 462 height 15
click at [677, 472] on p "Ở các level thâm niên khác nhau" at bounding box center [889, 470] width 444 height 15
click at [678, 480] on p "Ở các loại hình công ty khác nhau" at bounding box center [889, 484] width 444 height 15
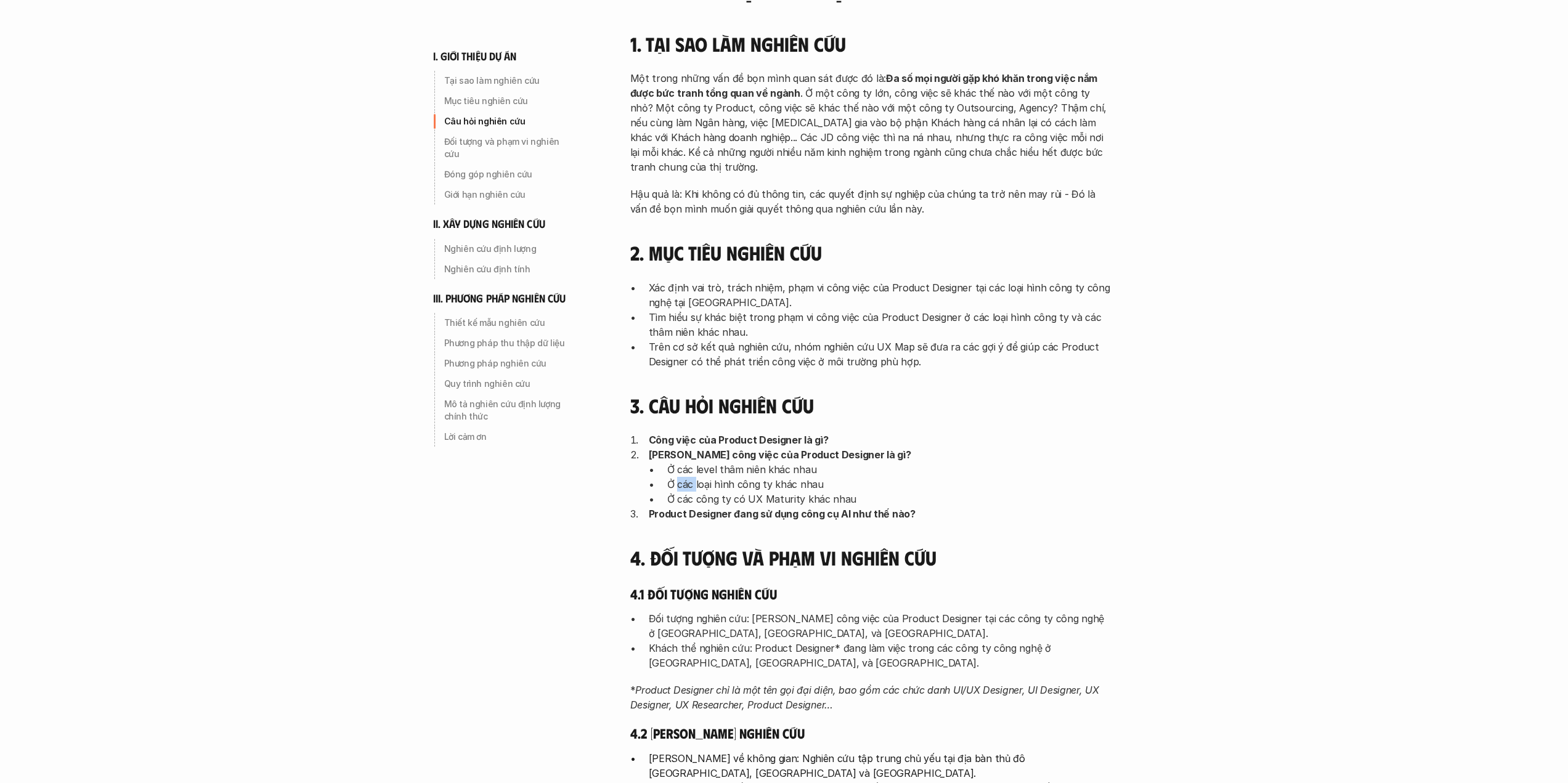
click at [678, 480] on p "Ở các loại hình công ty khác nhau" at bounding box center [889, 484] width 444 height 15
click at [678, 500] on p "Ở các công ty có UX Maturity khác nhau" at bounding box center [889, 499] width 444 height 15
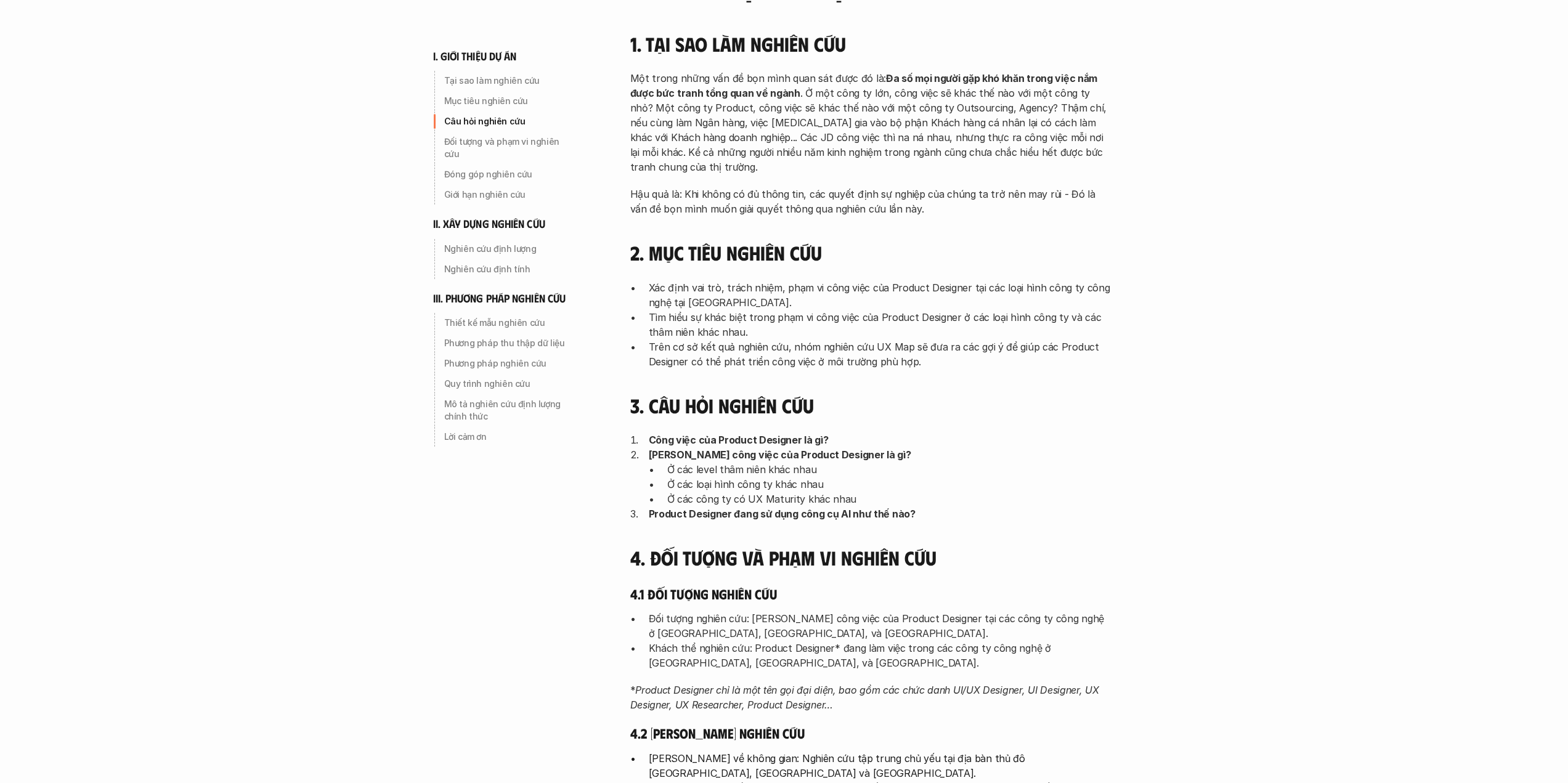
click at [672, 516] on strong "Product Designer đang sử dụng công cụ AI như thế nào?" at bounding box center [782, 514] width 267 height 12
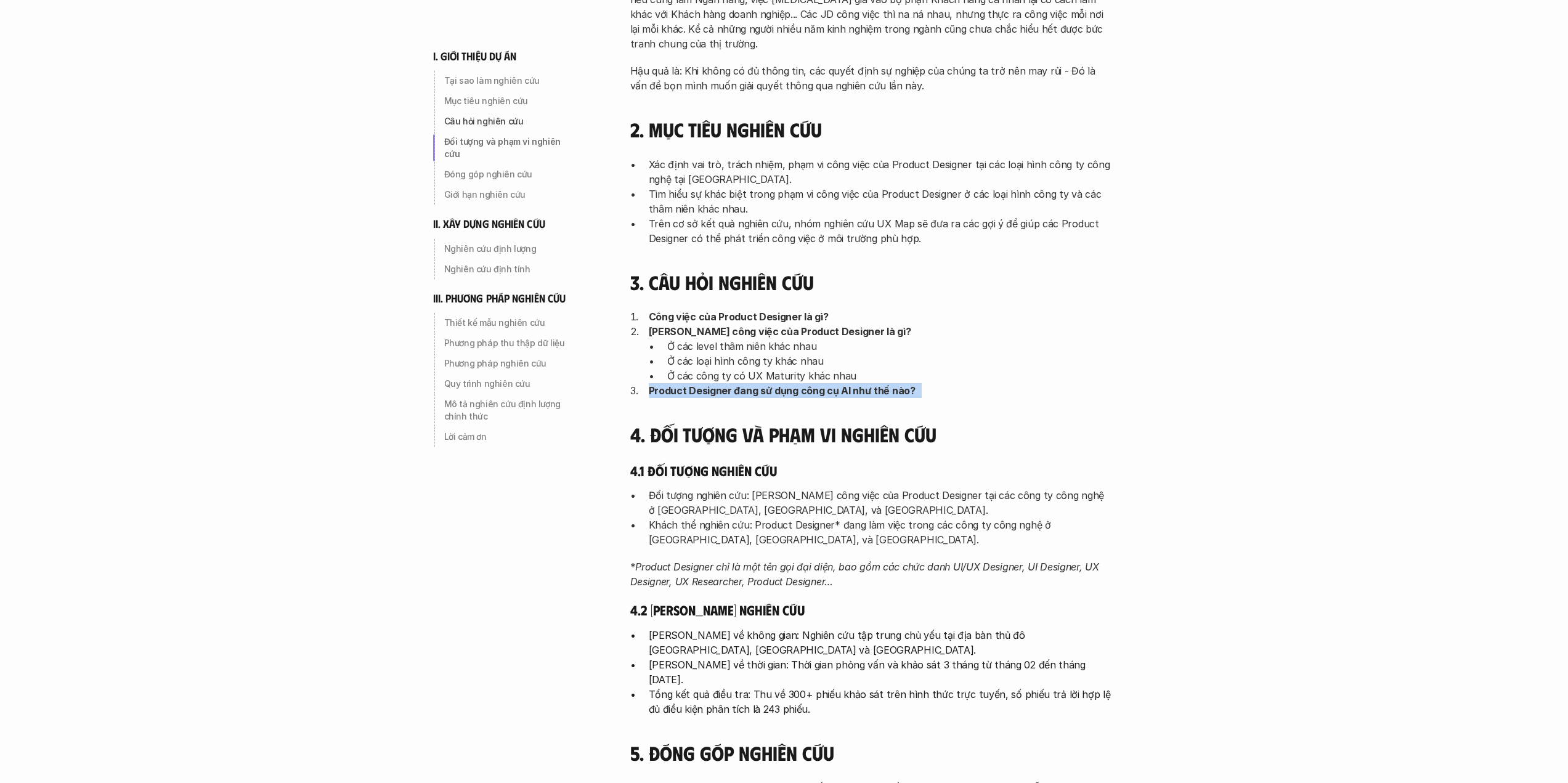
scroll to position [400, 0]
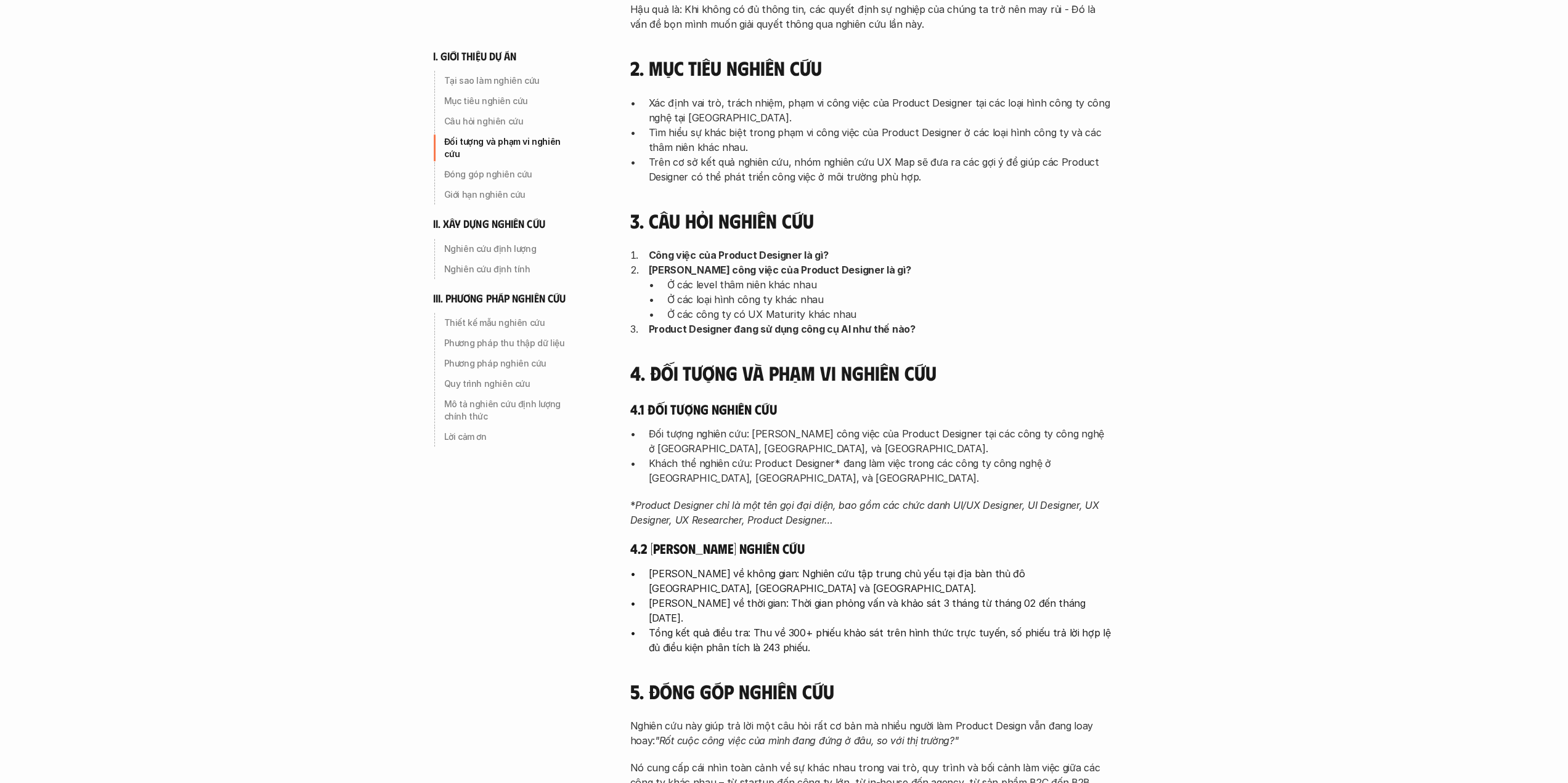
click at [721, 425] on div "4.1 Đối tượng nghiên cứu Đối tượng nghiên cứu: [PERSON_NAME] công việc của Prod…" at bounding box center [871, 464] width 481 height 127
click at [719, 437] on p "Đối tượng nghiên cứu: [PERSON_NAME] công việc của Product Designer tại các công…" at bounding box center [880, 441] width 462 height 30
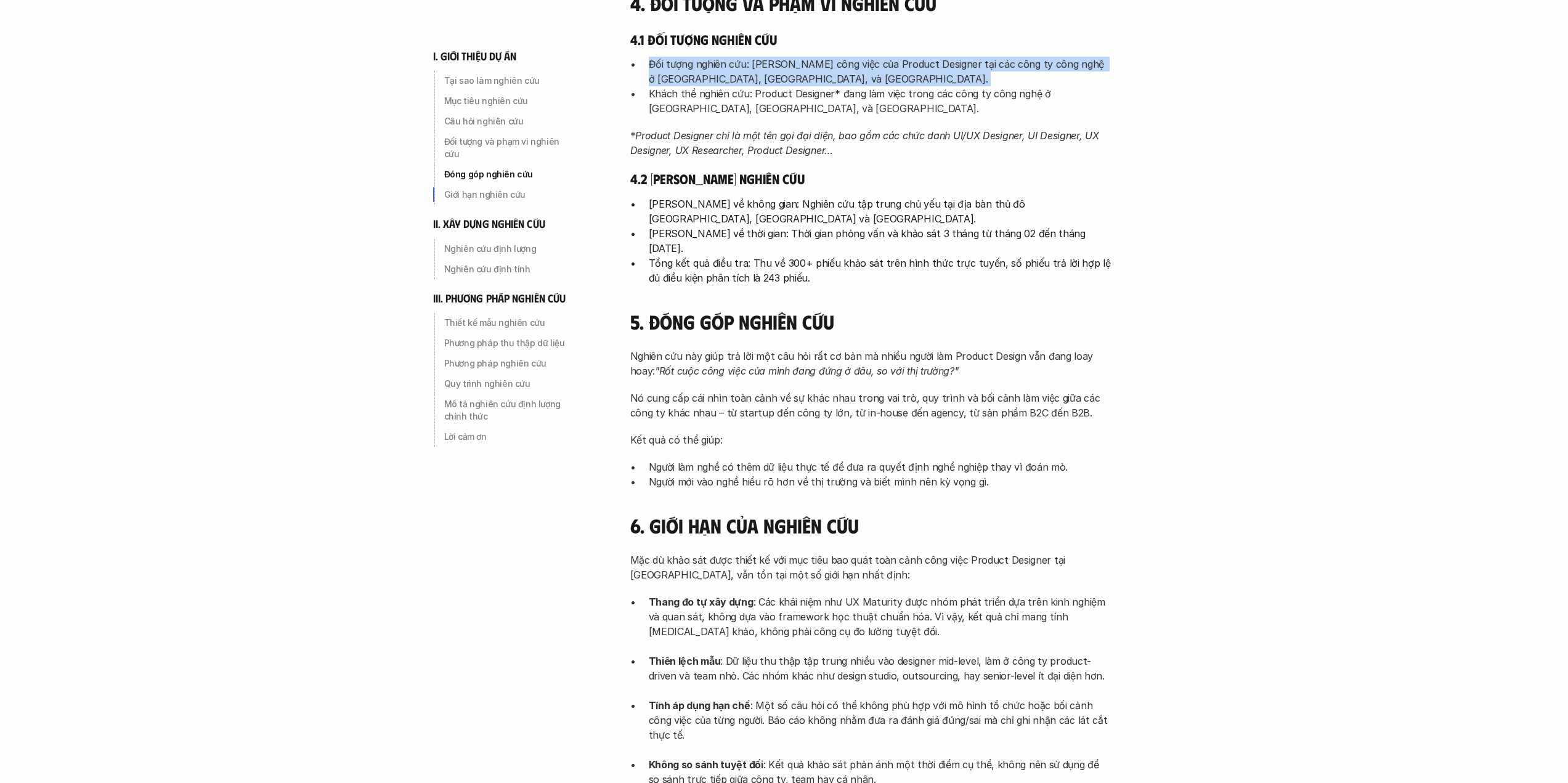
scroll to position [955, 0]
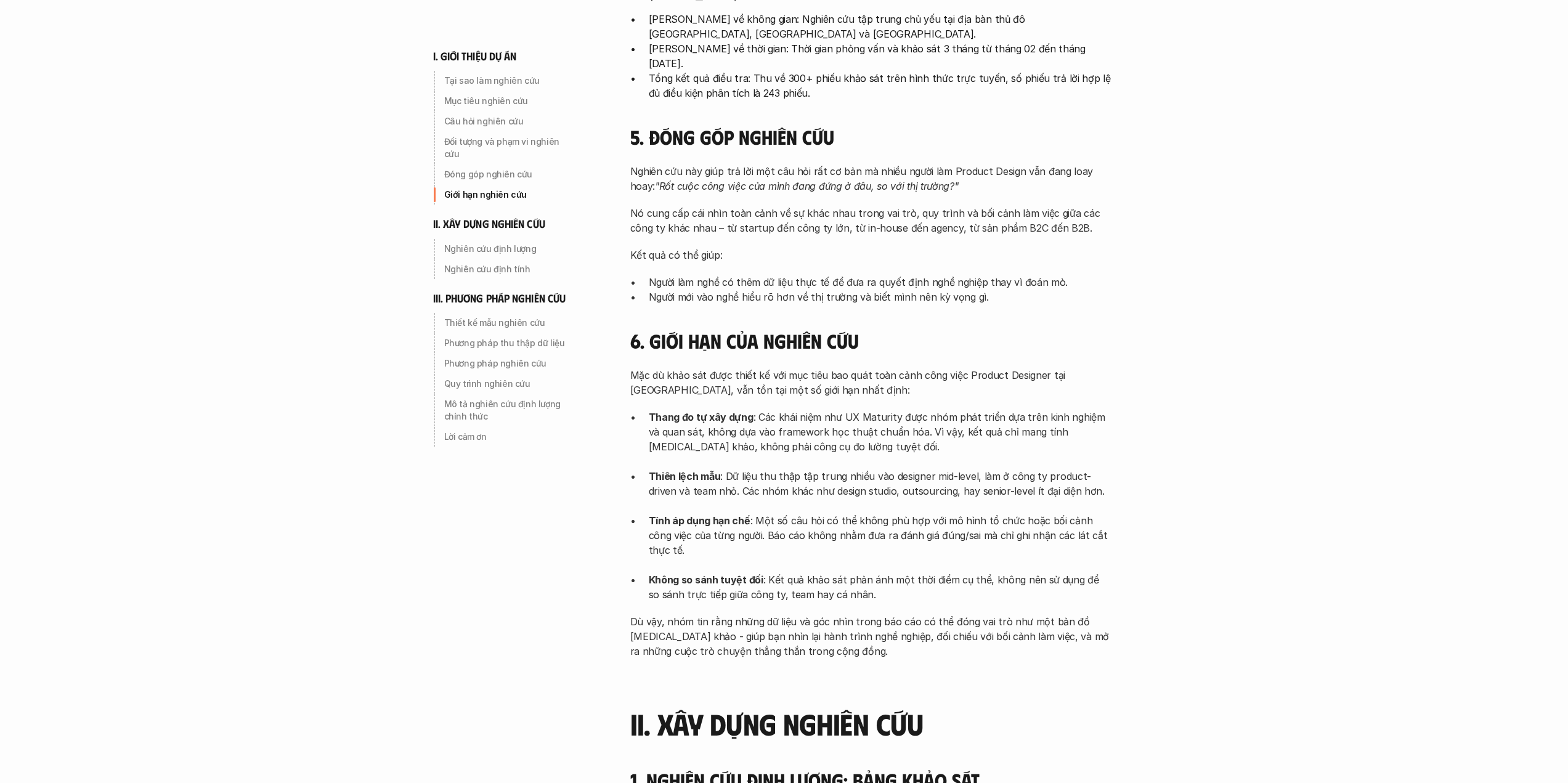
click at [723, 414] on p "Thang đo tự xây dựng : Các khái niệm như UX Maturity được nhóm phát triển dựa t…" at bounding box center [880, 439] width 462 height 59
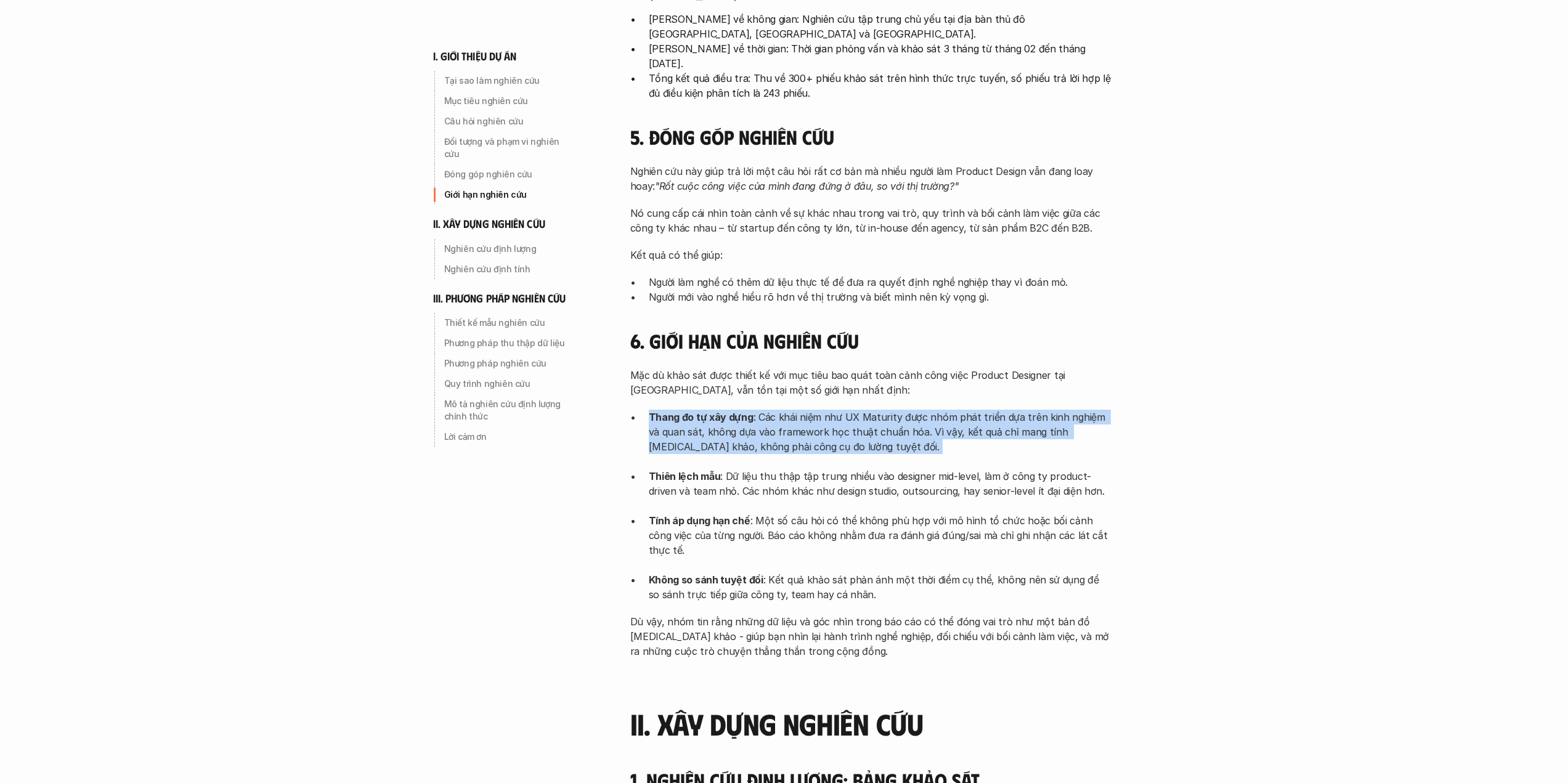
click at [723, 414] on p "Thang đo tự xây dựng : Các khái niệm như UX Maturity được nhóm phát triển dựa t…" at bounding box center [880, 439] width 462 height 59
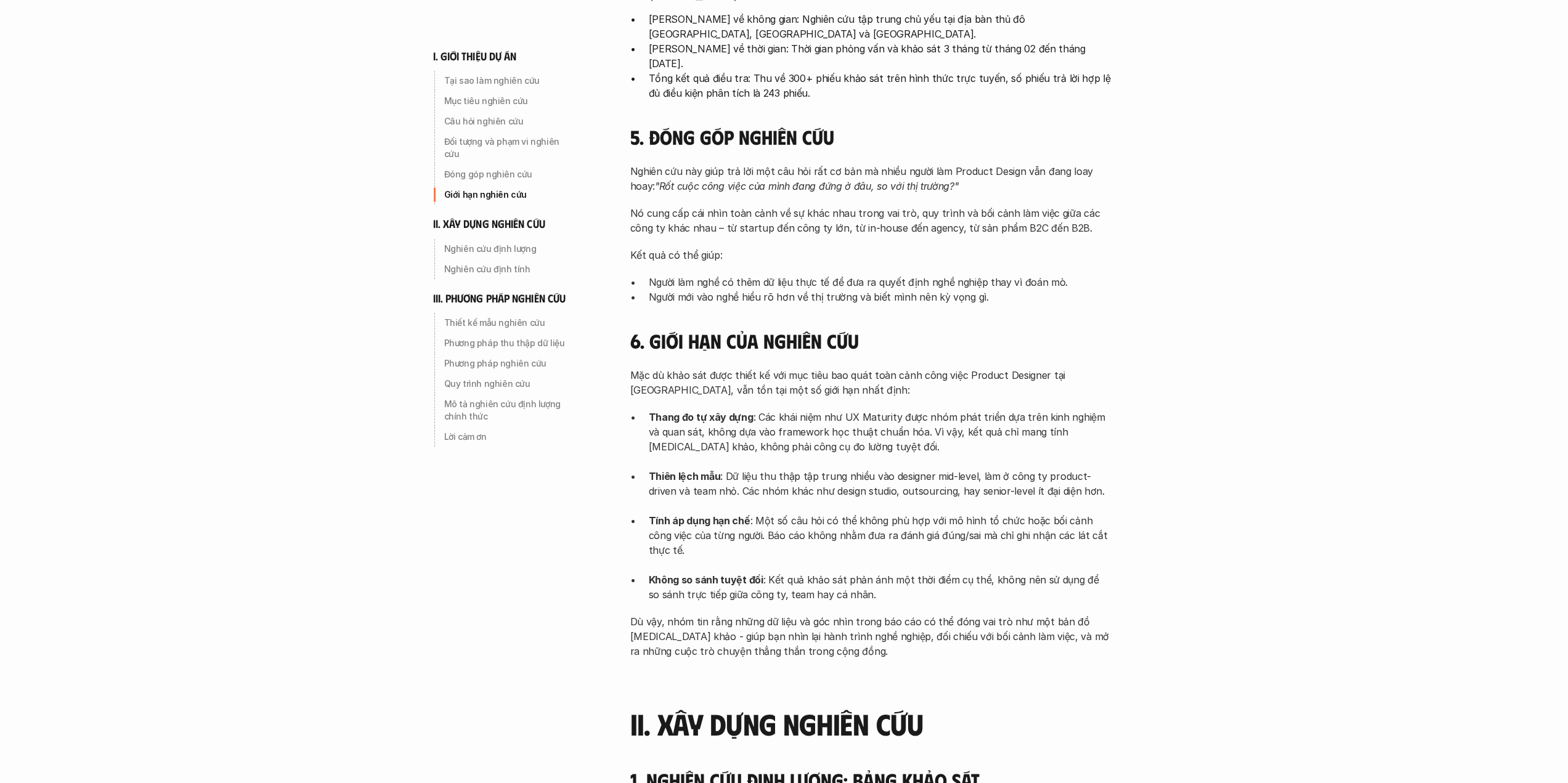
click at [728, 469] on p "Thiên lệch mẫu : Dữ liệu thu thập tập trung nhiều vào designer mid-level, làm ở…" at bounding box center [880, 491] width 462 height 44
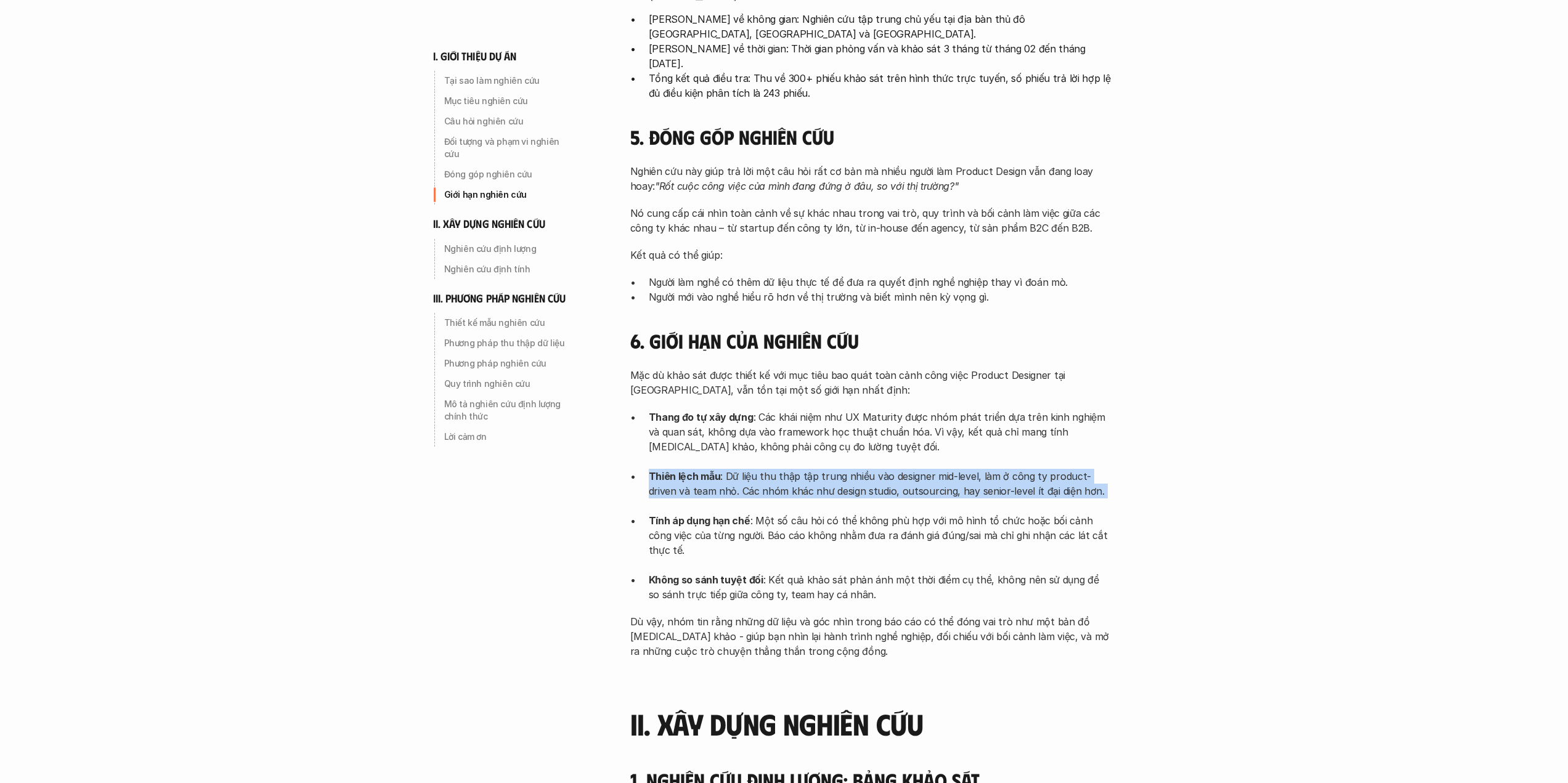
click at [728, 469] on p "Thiên lệch mẫu : Dữ liệu thu thập tập trung nhiều vào designer mid-level, làm ở…" at bounding box center [880, 491] width 462 height 44
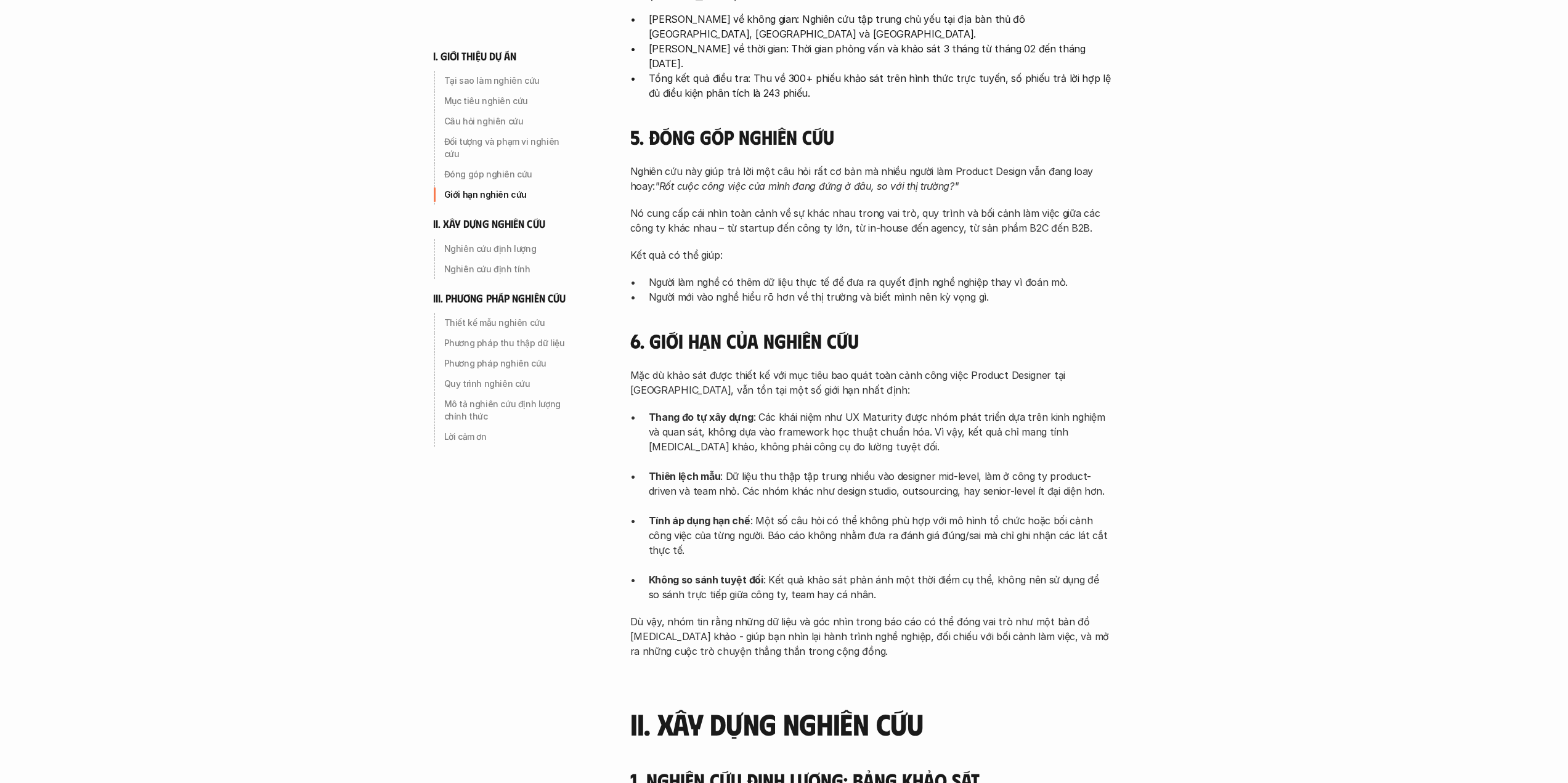
click at [705, 514] on p "Tính áp dụng hạn chế : Một số câu hỏi có thể không phù hợp với mô hình tổ chức …" at bounding box center [880, 543] width 462 height 59
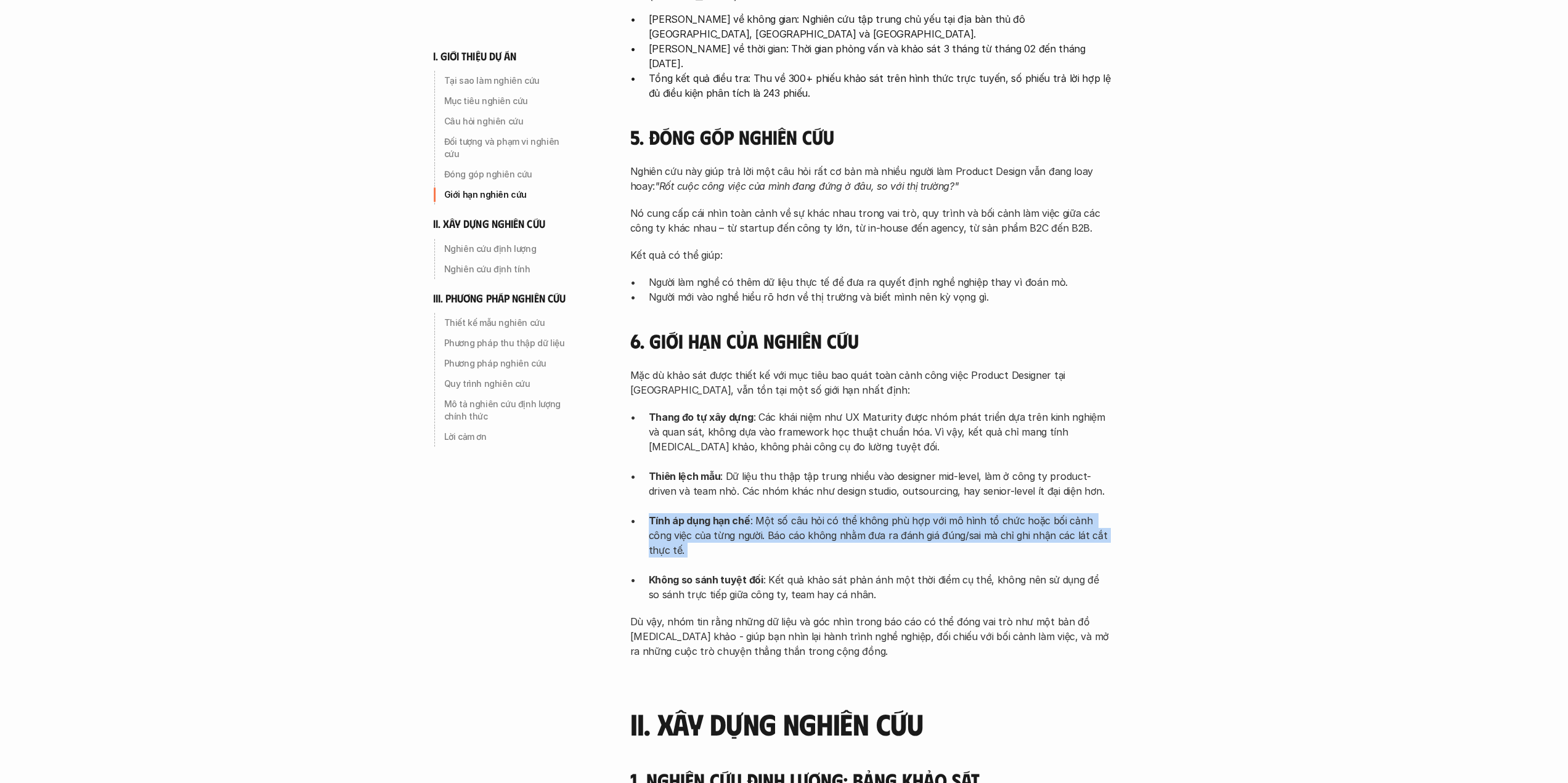
click at [706, 514] on p "Tính áp dụng hạn chế : Một số câu hỏi có thể không phù hợp với mô hình tổ chức …" at bounding box center [880, 543] width 462 height 59
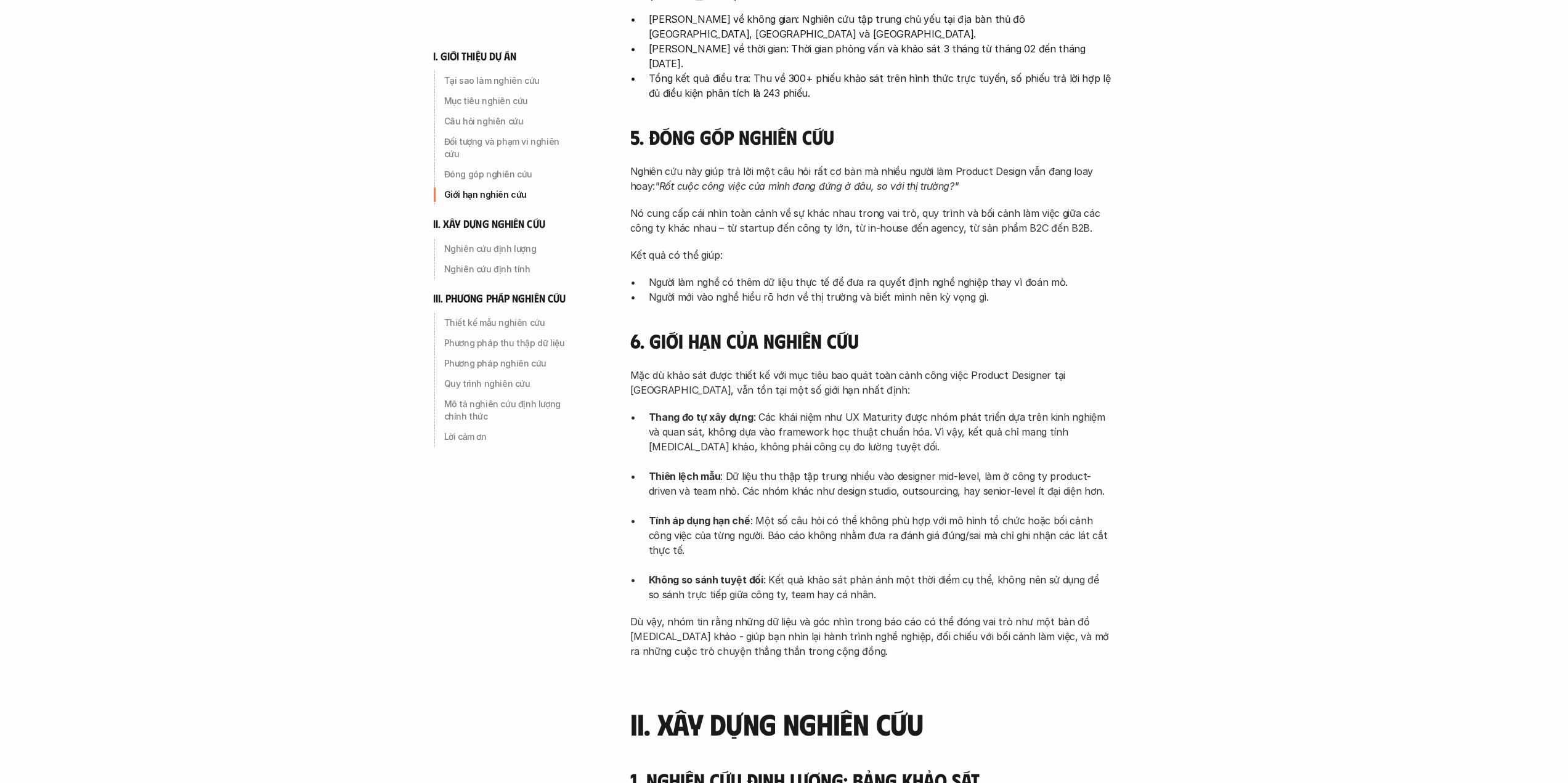
click at [667, 574] on strong "Không so sánh tuyệt đối" at bounding box center [706, 580] width 114 height 12
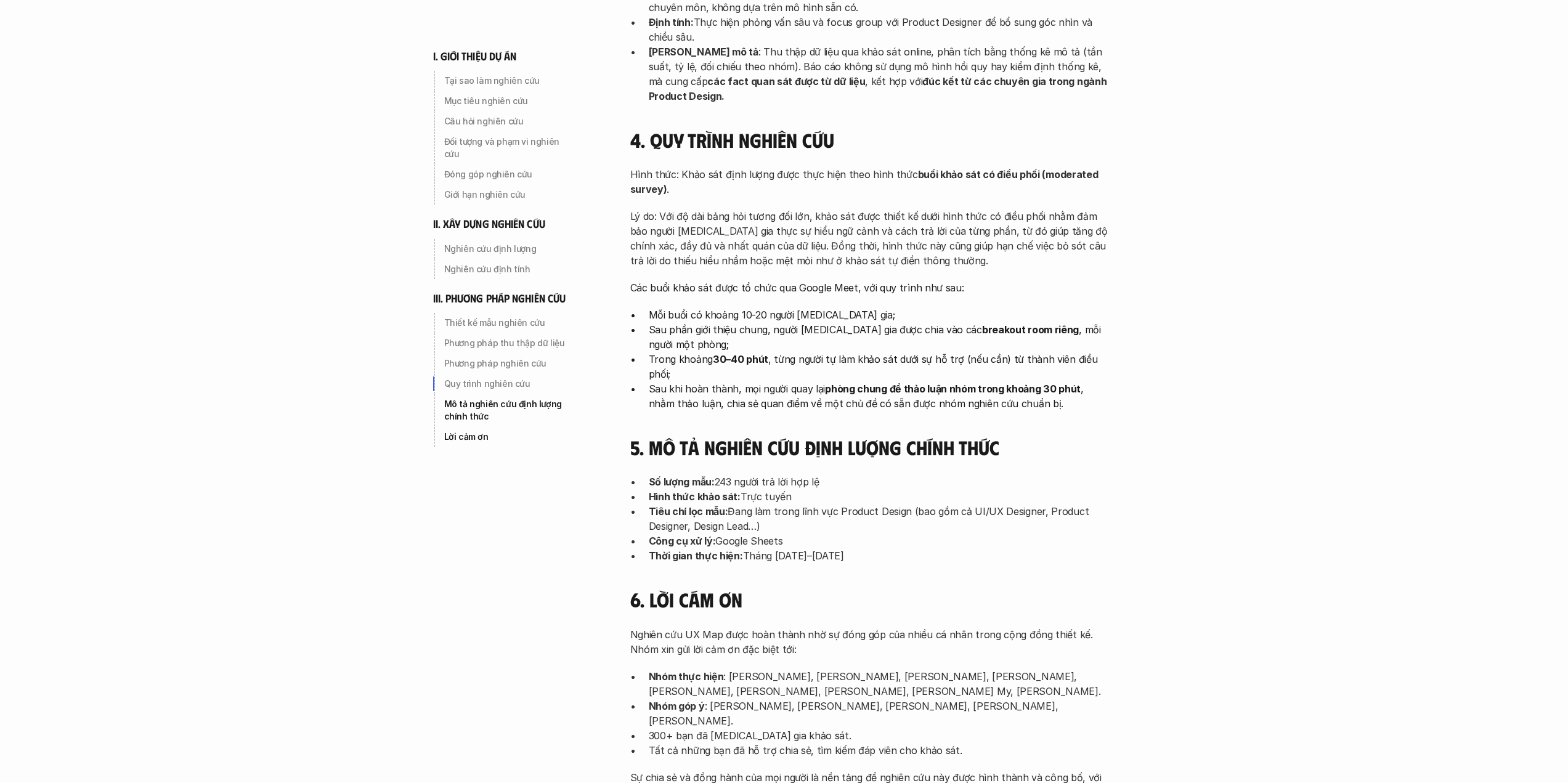
scroll to position [3732, 0]
